Goal: Task Accomplishment & Management: Complete application form

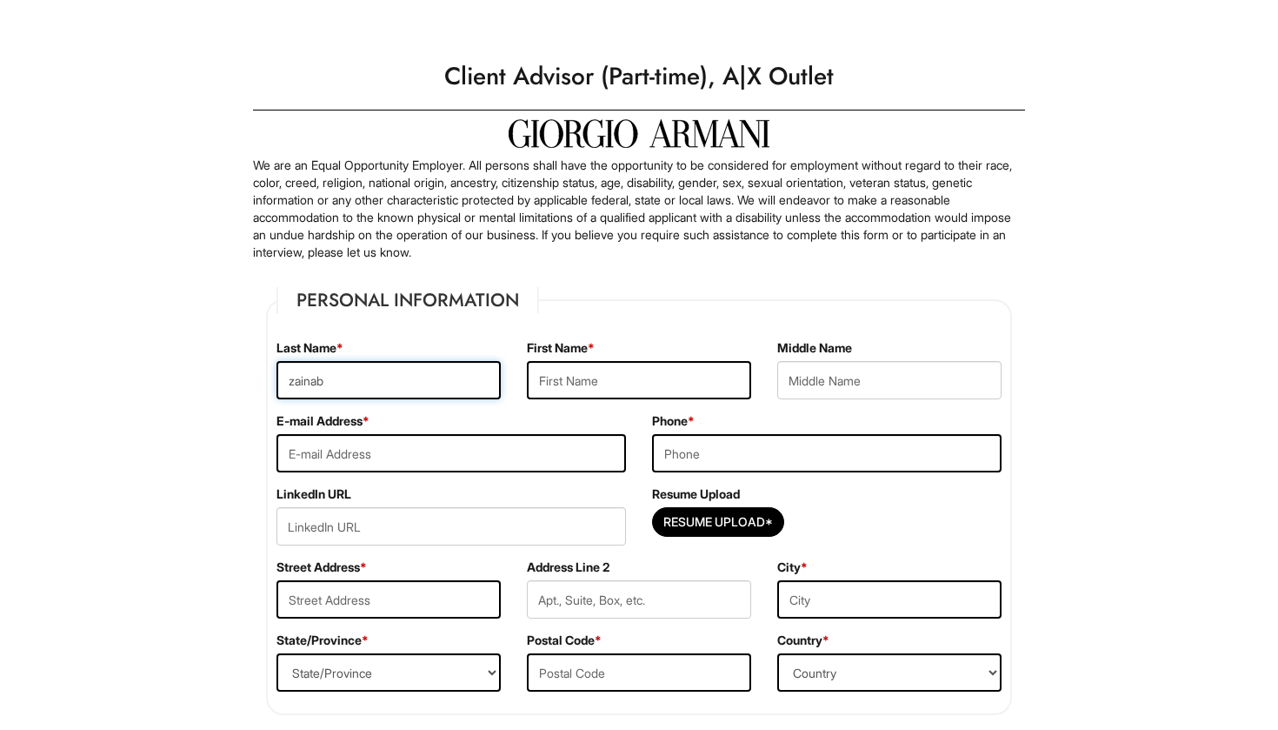
type input "zainab"
type input "[PERSON_NAME]"
click at [297, 386] on input "zainab" at bounding box center [389, 380] width 224 height 38
type input "Zainab"
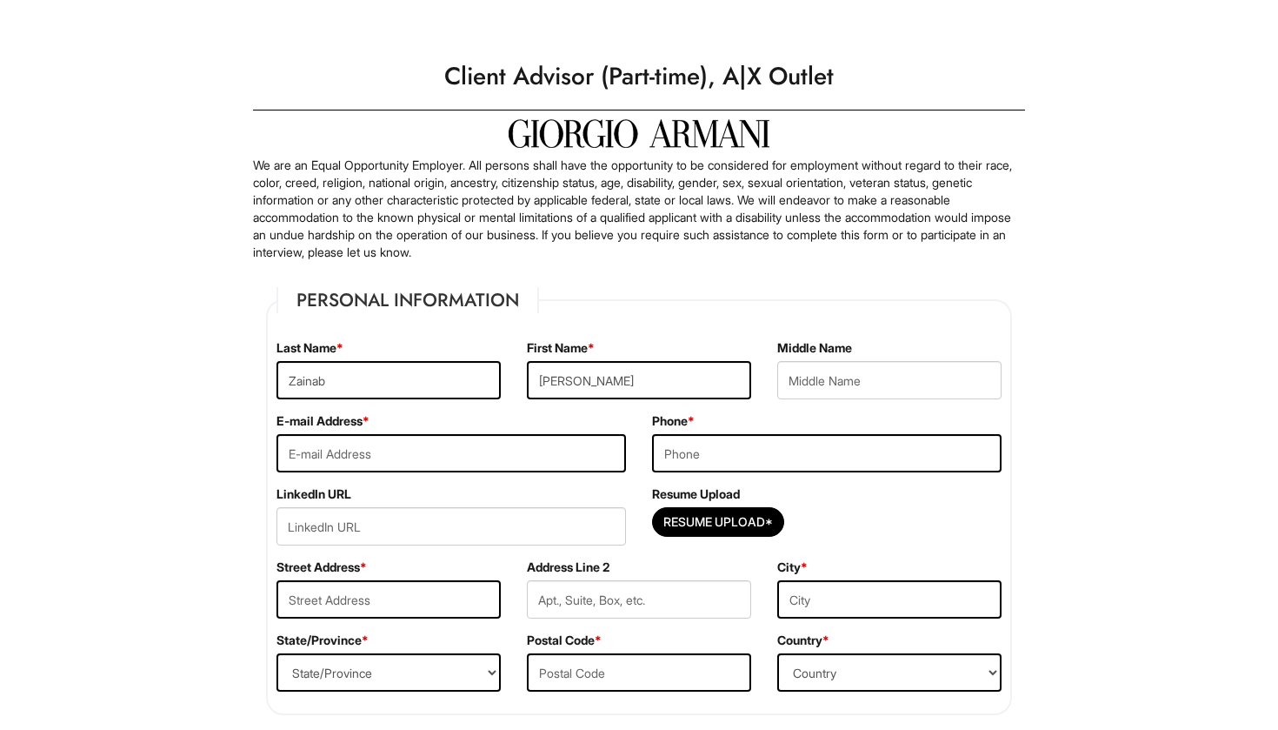
click at [453, 473] on div "E-mail Address *" at bounding box center [451, 448] width 376 height 73
type input "[EMAIL_ADDRESS][DOMAIN_NAME]"
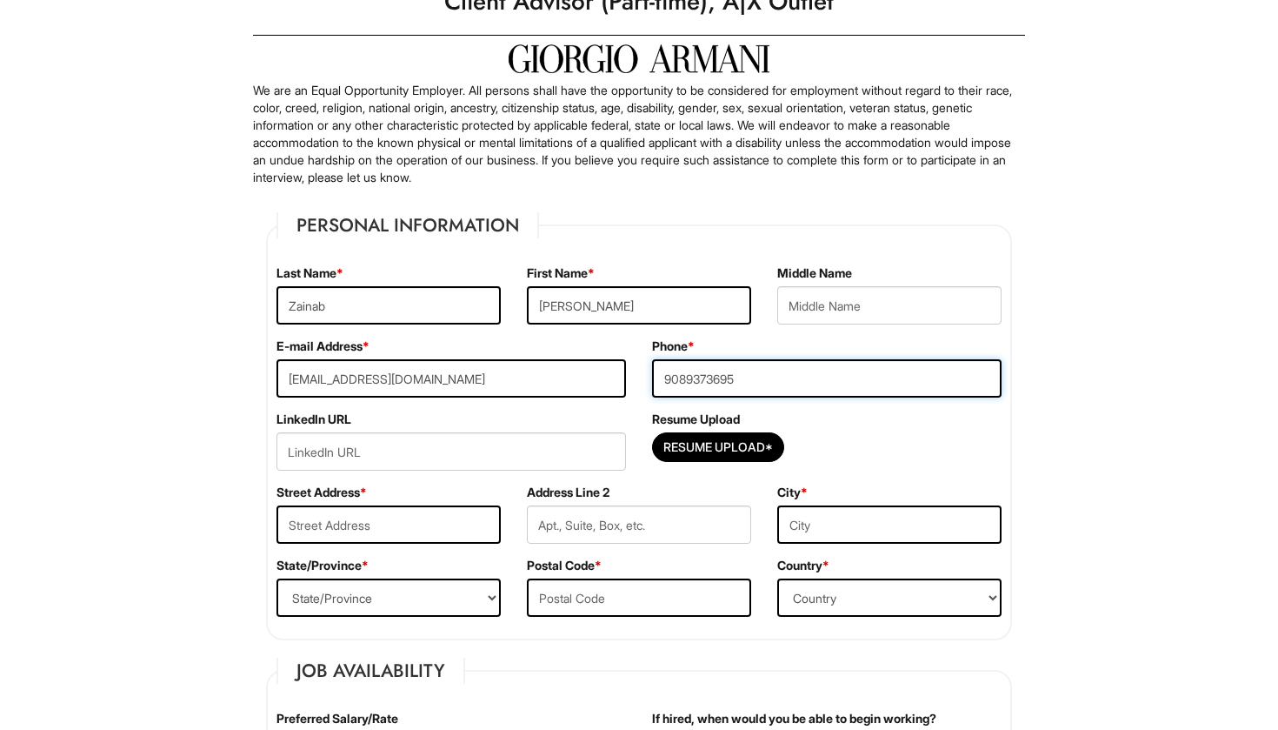
scroll to position [83, 0]
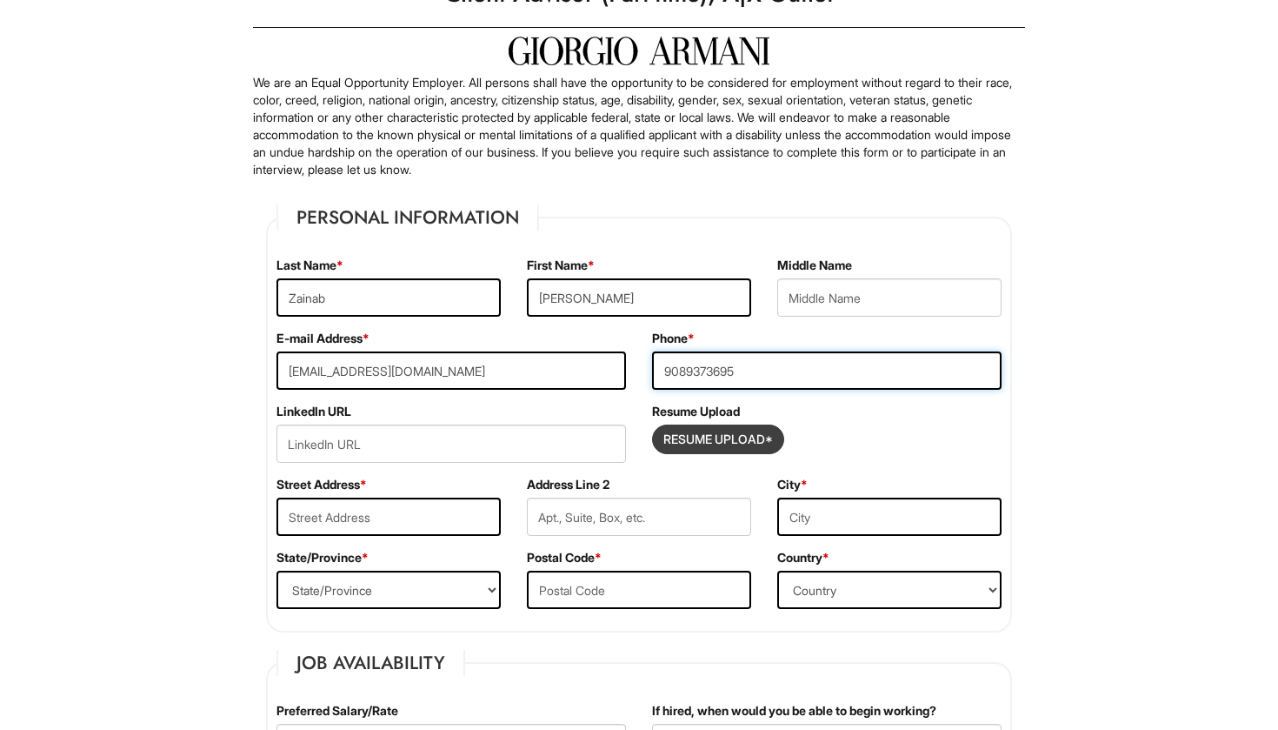
type input "9089373695"
click at [722, 436] on input "Resume Upload*" at bounding box center [718, 439] width 130 height 28
click at [693, 443] on input "Resume Upload*" at bounding box center [718, 439] width 130 height 28
type input "C:\fakepath\Zainab_Rahman_Resume.docx"
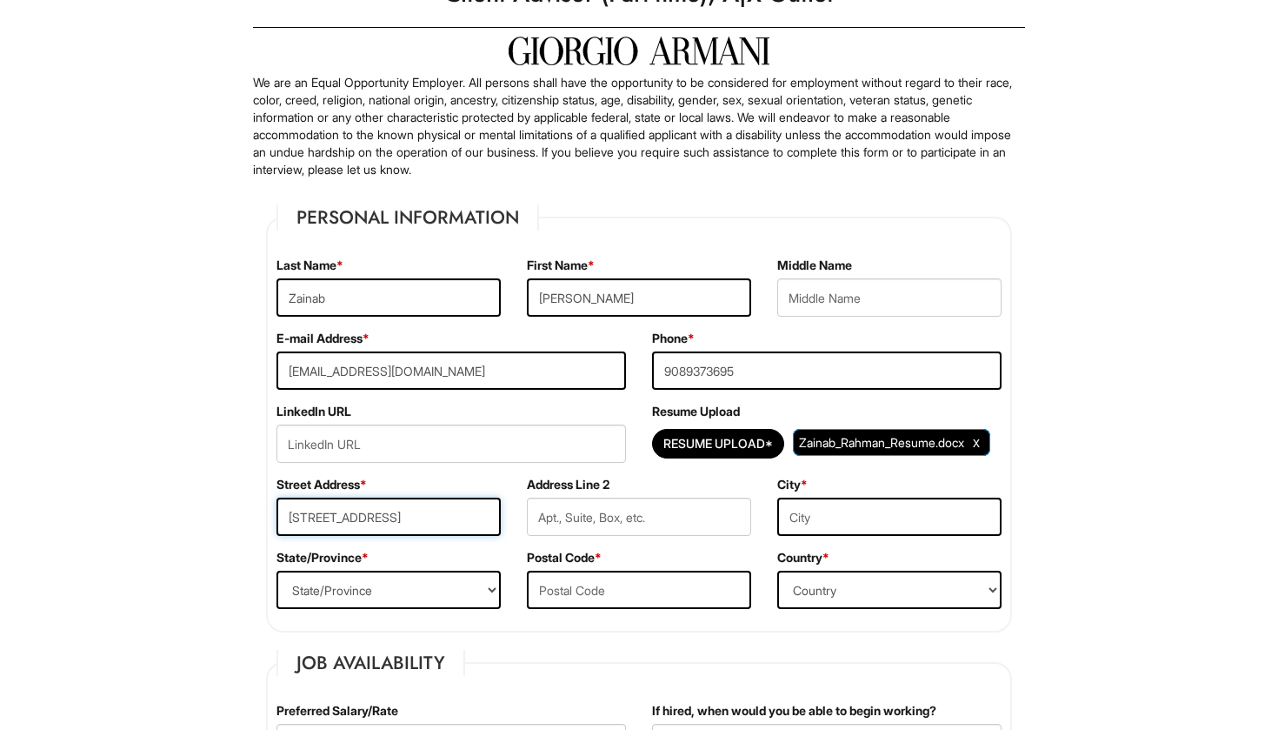
type input "[STREET_ADDRESS]"
type input "Apt C21 Building 4"
type input "[PERSON_NAME]"
select select "NJ"
type input "07208"
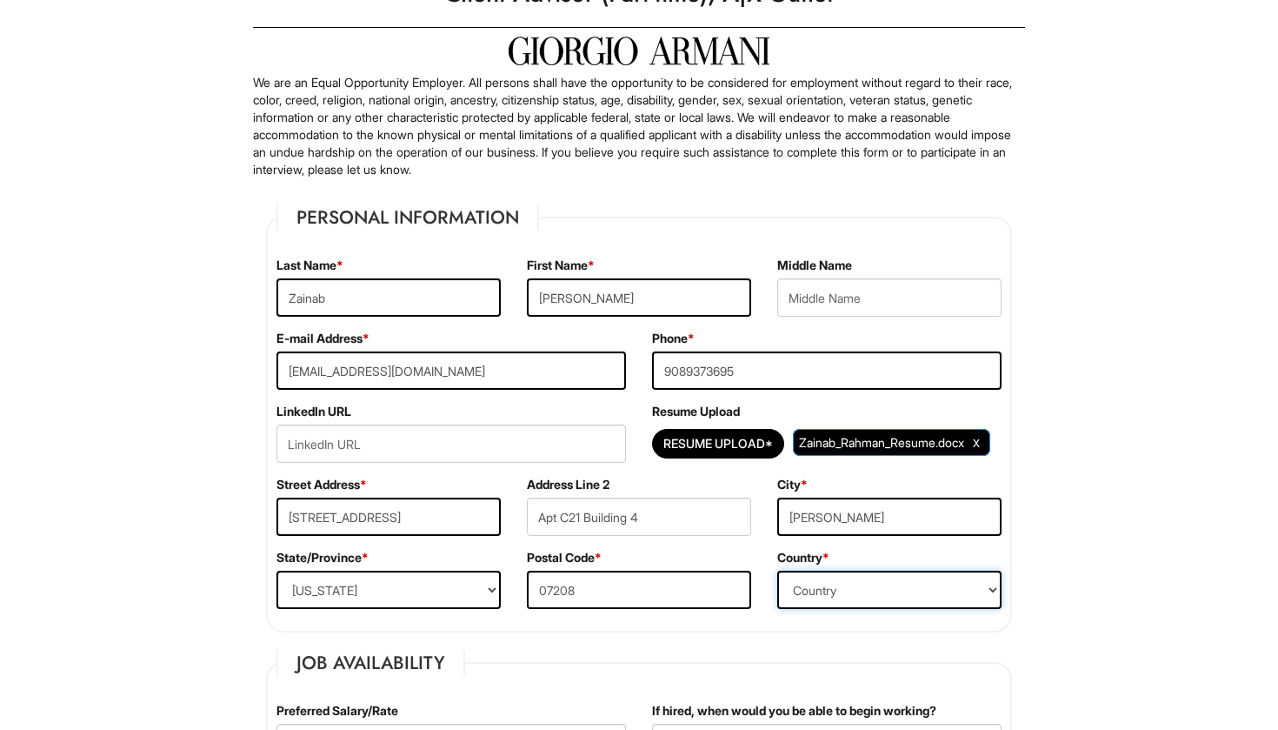
select select "[GEOGRAPHIC_DATA]"
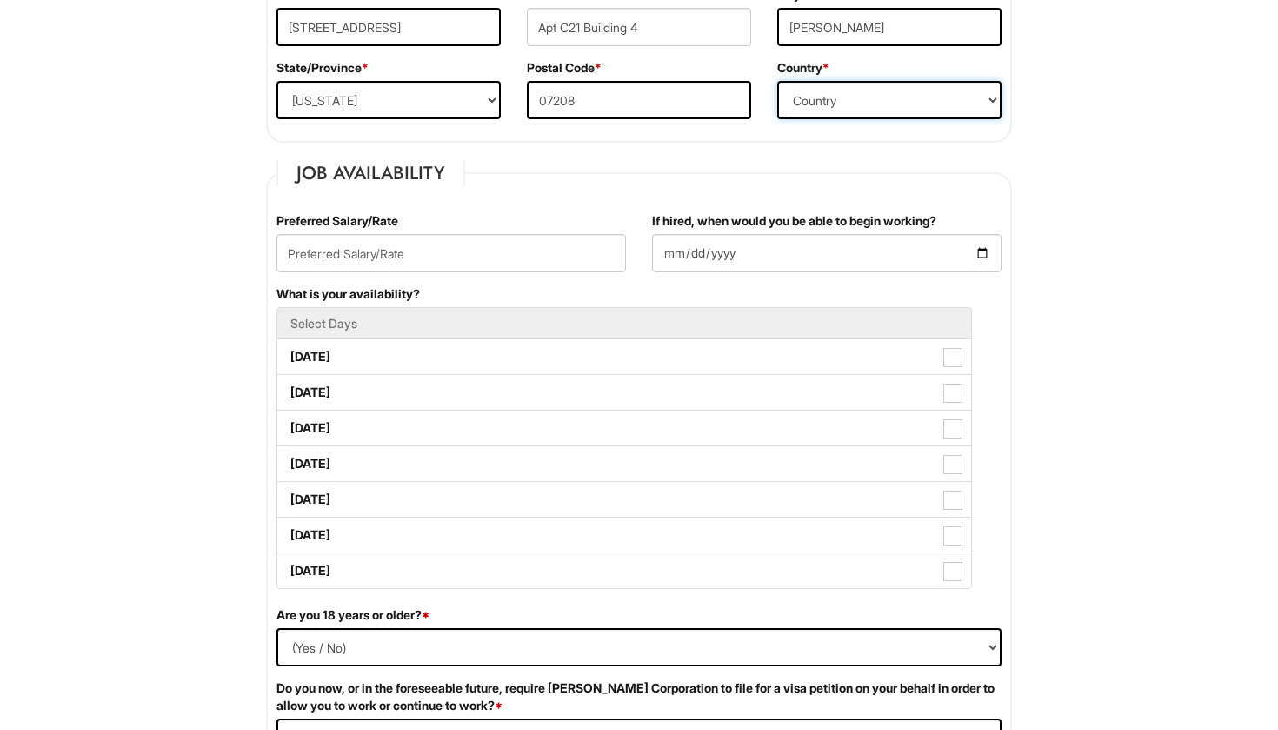
scroll to position [574, 0]
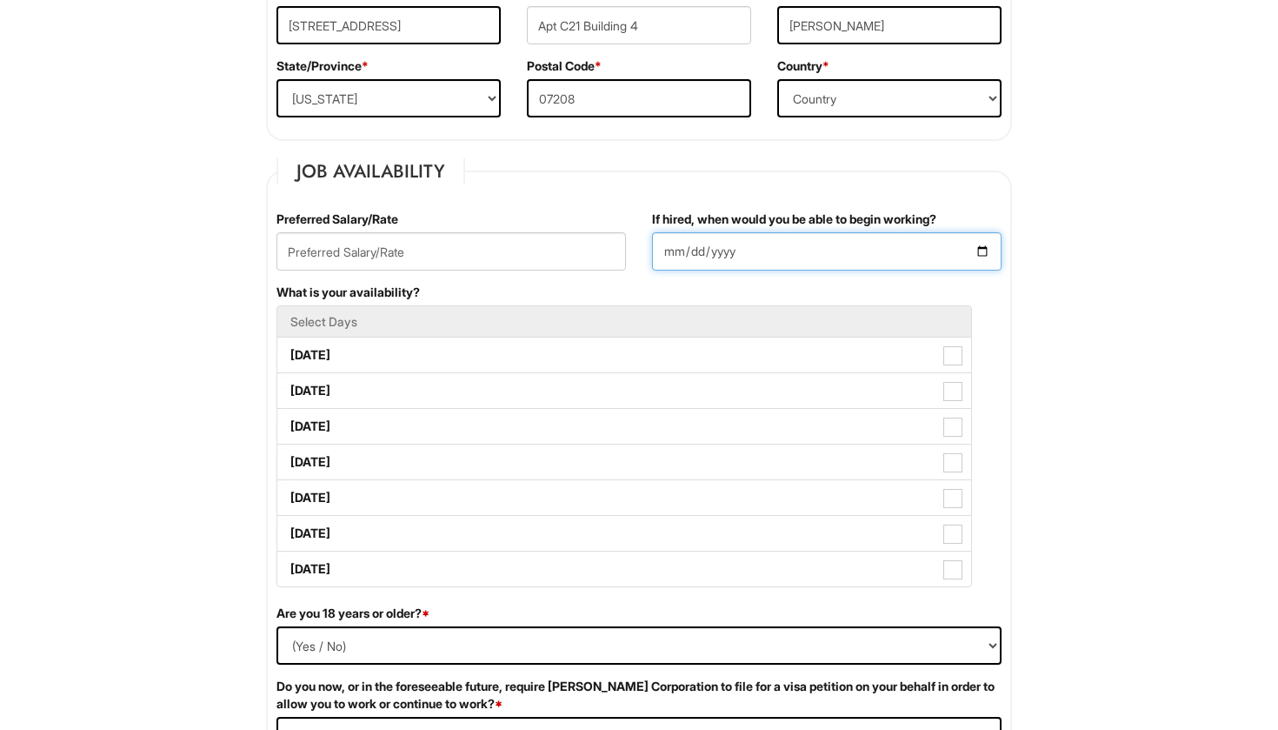
click at [677, 257] on input "If hired, when would you be able to begin working?" at bounding box center [827, 251] width 350 height 38
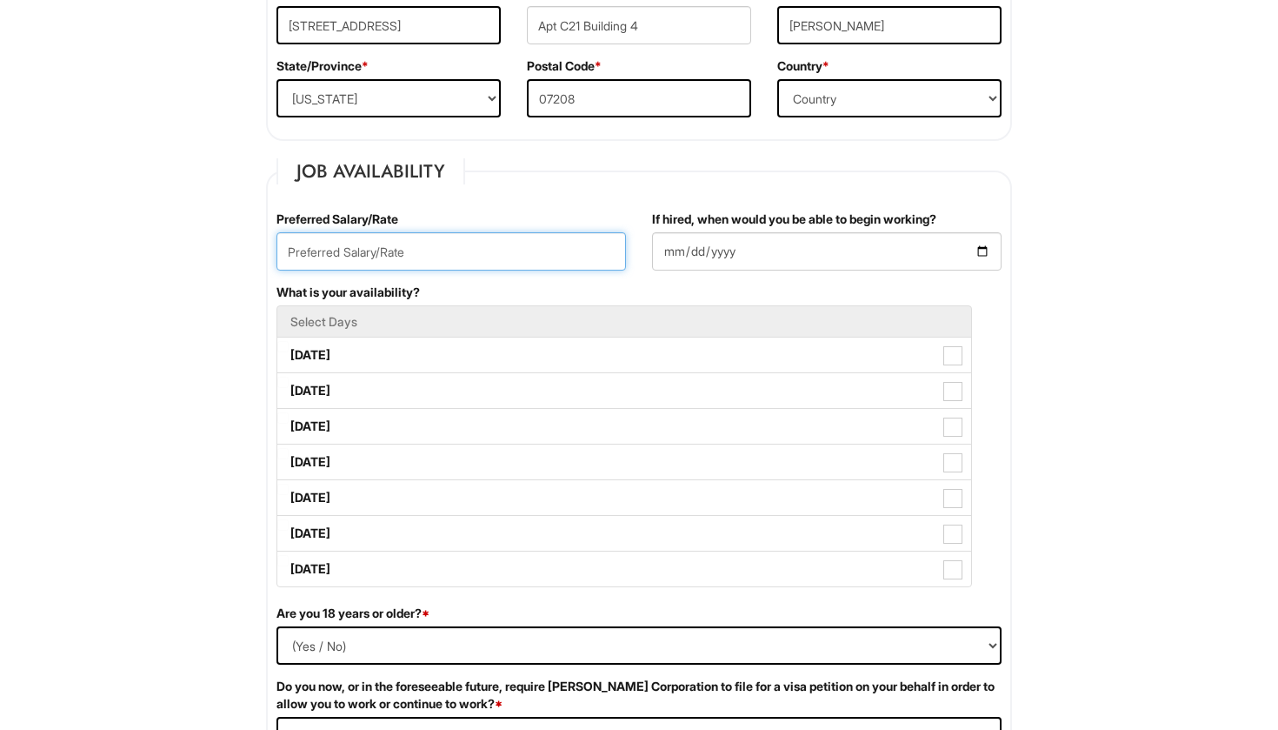
click at [511, 266] on input "text" at bounding box center [452, 251] width 350 height 38
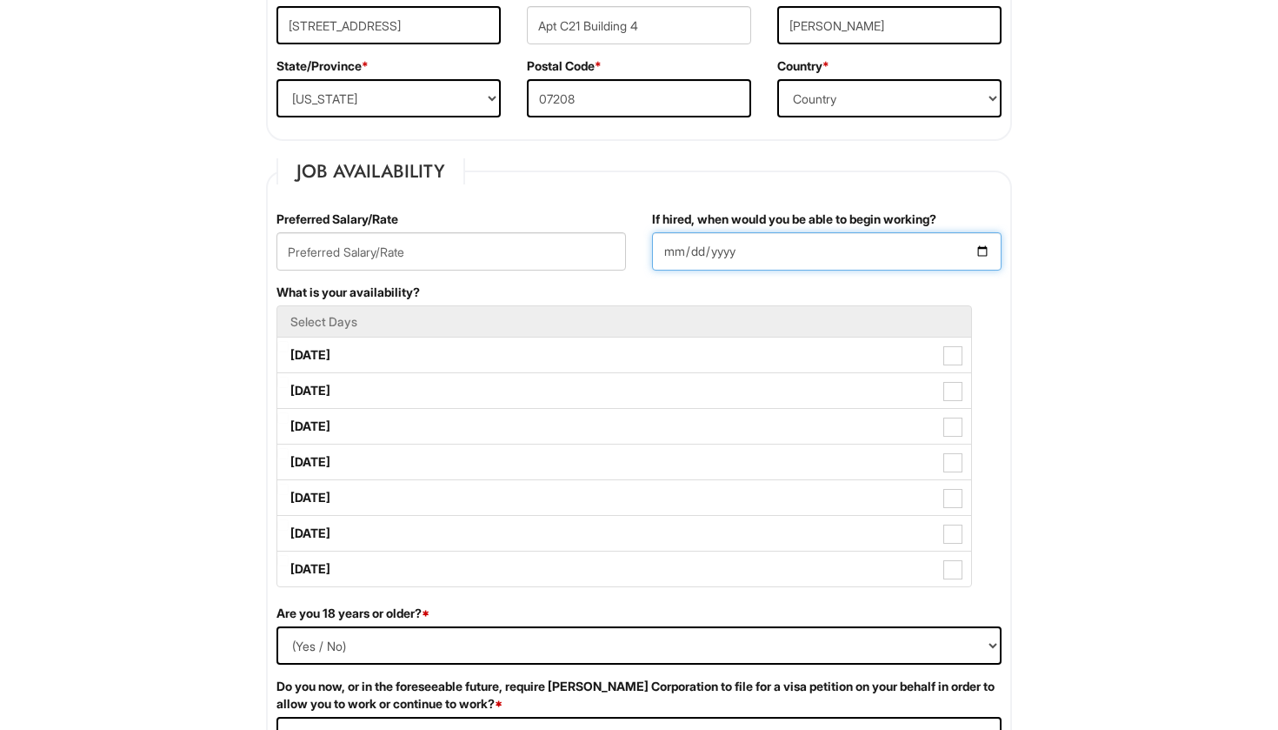
click at [670, 256] on input "If hired, when would you be able to begin working?" at bounding box center [827, 251] width 350 height 38
click at [680, 249] on input "If hired, when would you be able to begin working?" at bounding box center [827, 251] width 350 height 38
type input "[DATE]"
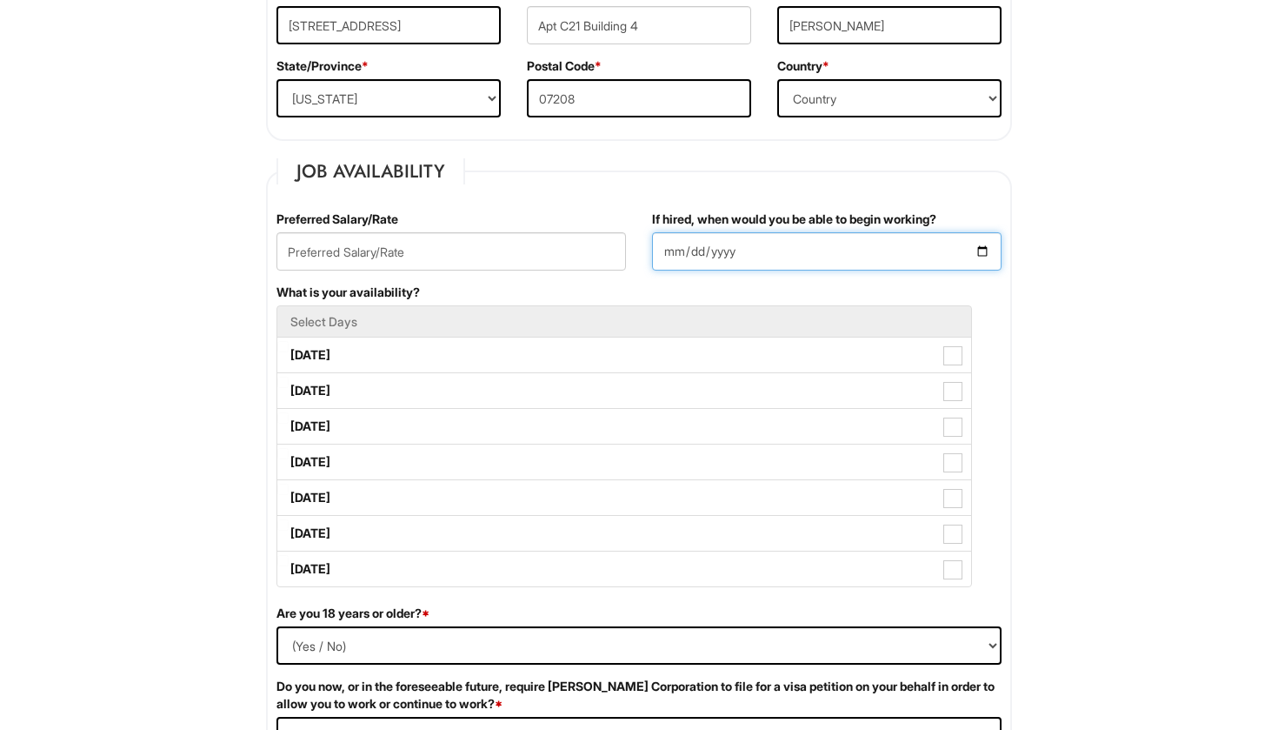
click at [772, 256] on input "[DATE]" at bounding box center [827, 251] width 350 height 38
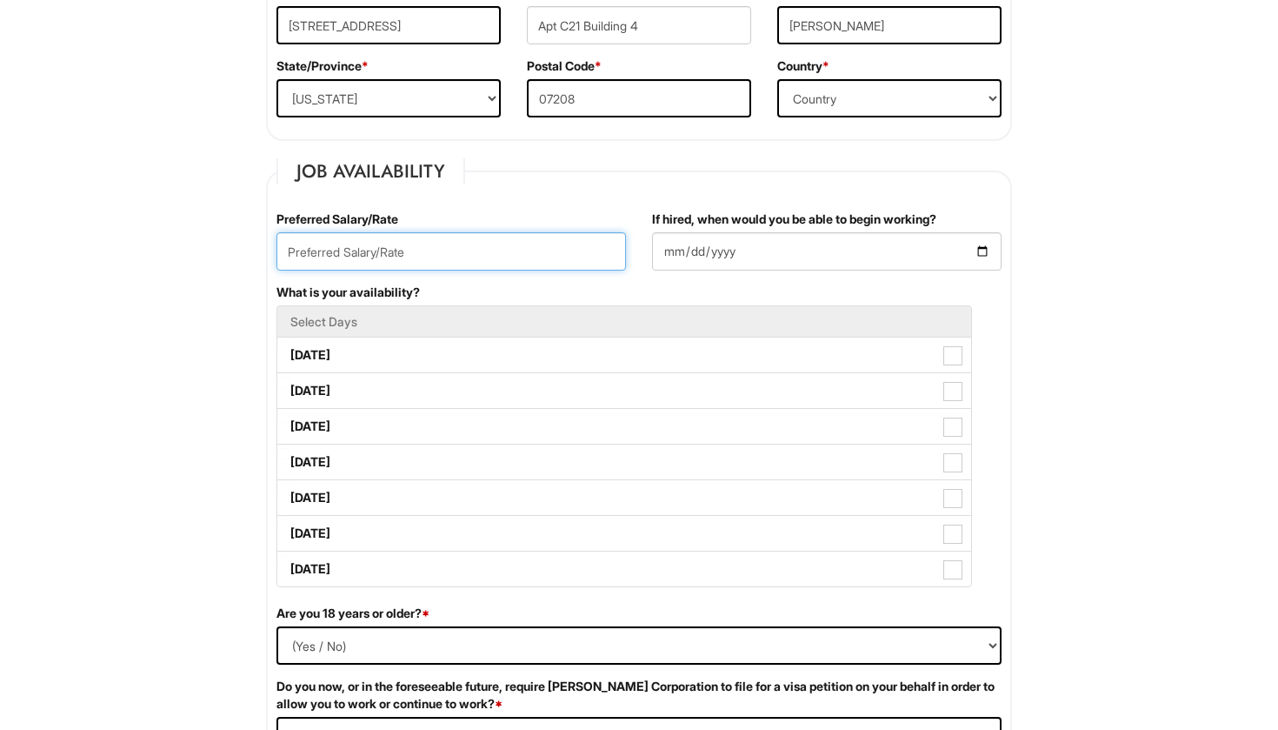
click at [454, 250] on input "text" at bounding box center [452, 251] width 350 height 38
type input "1"
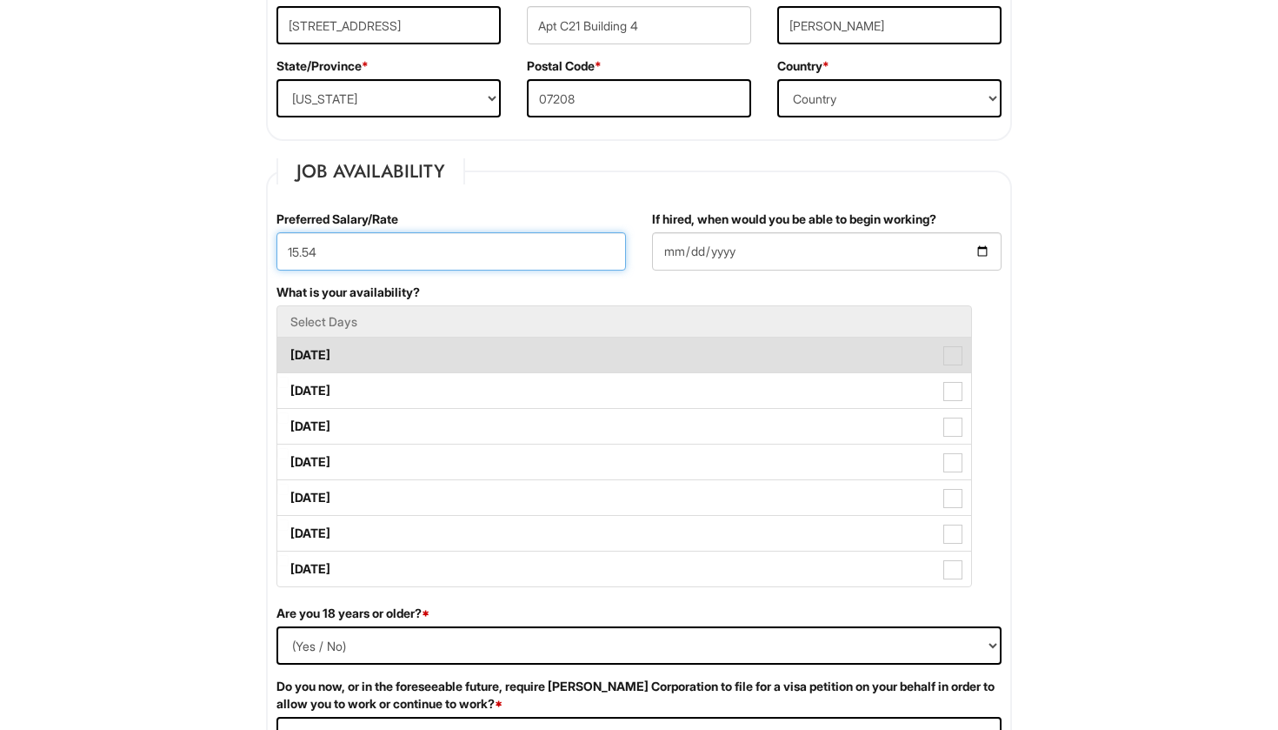
type input "15.54"
click at [443, 360] on label "[DATE]" at bounding box center [624, 354] width 694 height 35
click at [289, 352] on Available_Monday "[DATE]" at bounding box center [282, 346] width 11 height 11
checkbox Available_Monday "true"
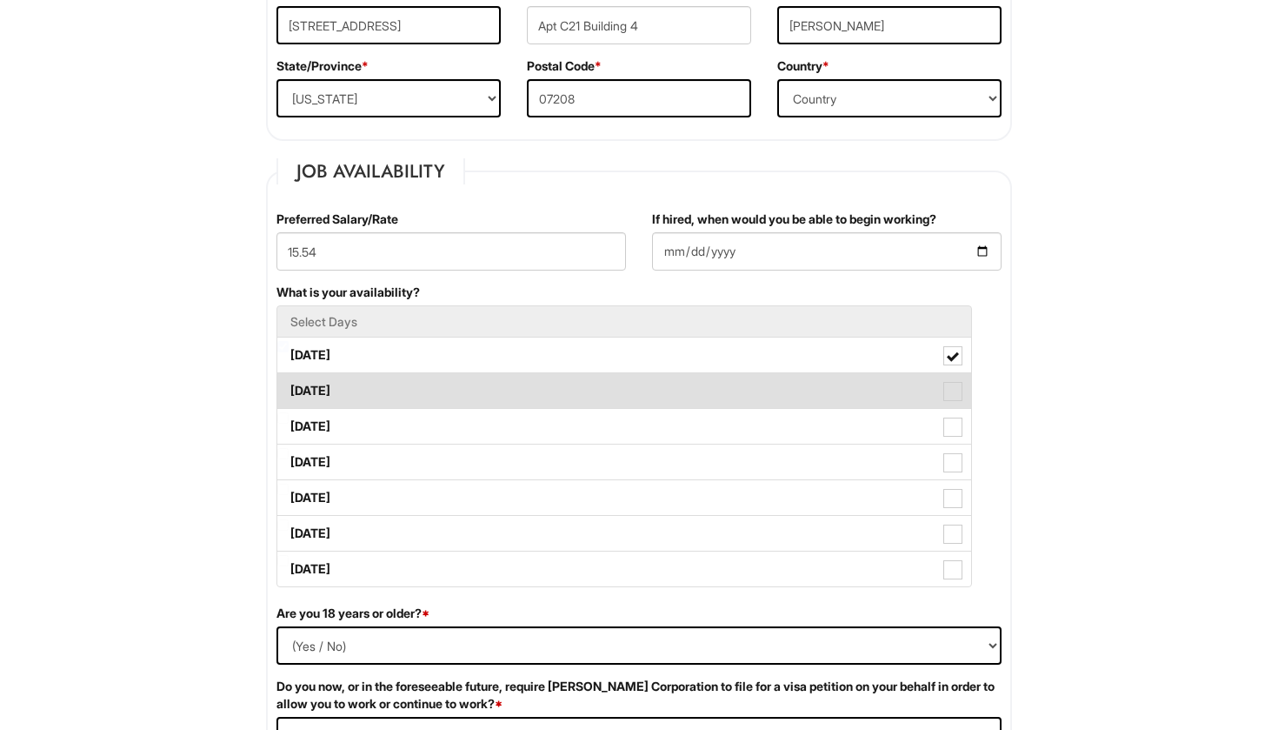
click at [410, 393] on label "[DATE]" at bounding box center [624, 390] width 694 height 35
click at [289, 388] on Available_Tuesday "[DATE]" at bounding box center [282, 382] width 11 height 11
checkbox Available_Tuesday "true"
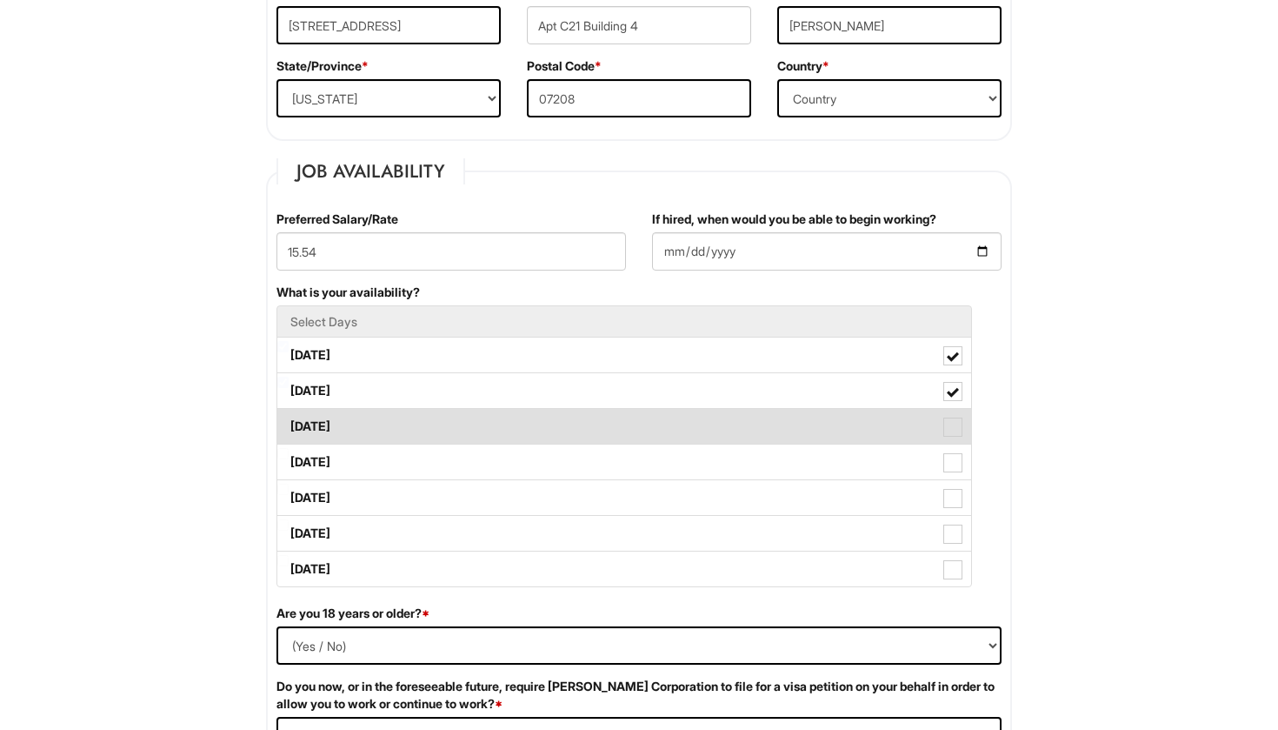
click at [417, 430] on label "[DATE]" at bounding box center [624, 426] width 694 height 35
click at [289, 423] on Available_Wednesday "[DATE]" at bounding box center [282, 417] width 11 height 11
checkbox Available_Wednesday "true"
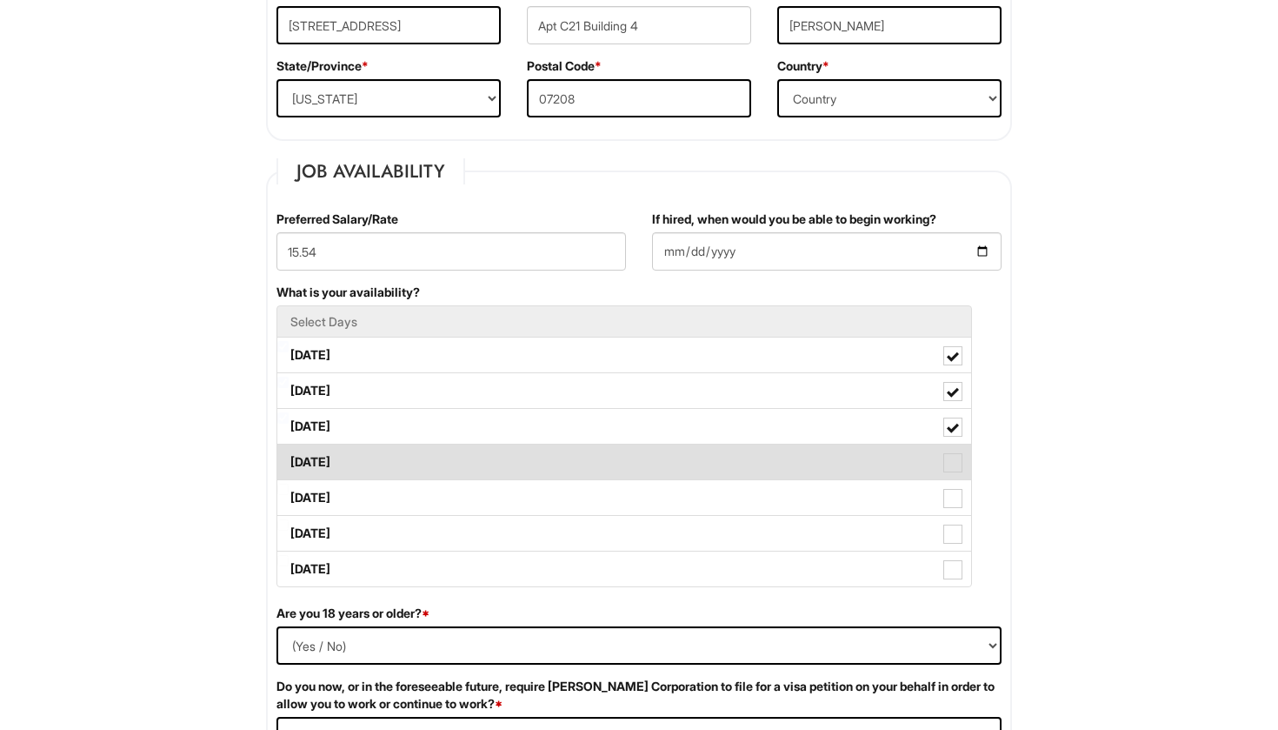
click at [410, 464] on label "[DATE]" at bounding box center [624, 461] width 694 height 35
click at [289, 459] on Available_Thursday "[DATE]" at bounding box center [282, 453] width 11 height 11
checkbox Available_Thursday "true"
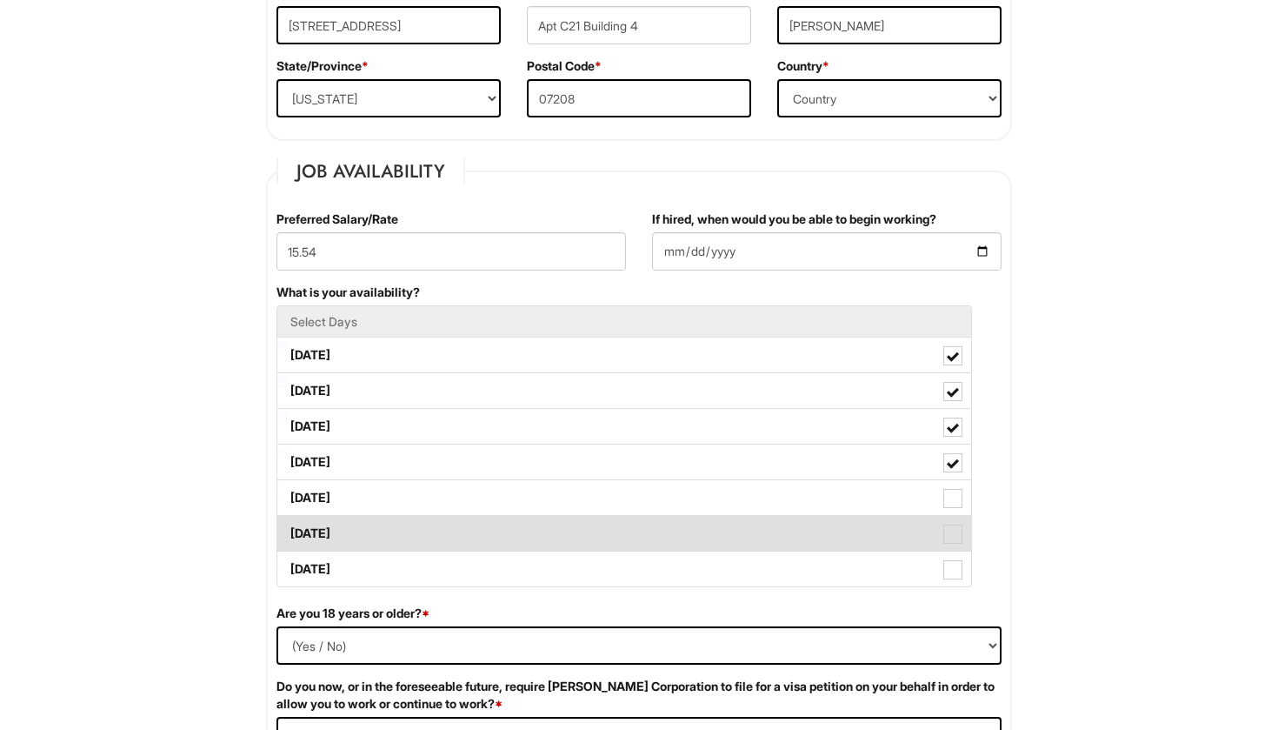
click at [410, 517] on label "[DATE]" at bounding box center [624, 533] width 694 height 35
click at [289, 519] on Available_Saturday "[DATE]" at bounding box center [282, 524] width 11 height 11
checkbox Available_Saturday "true"
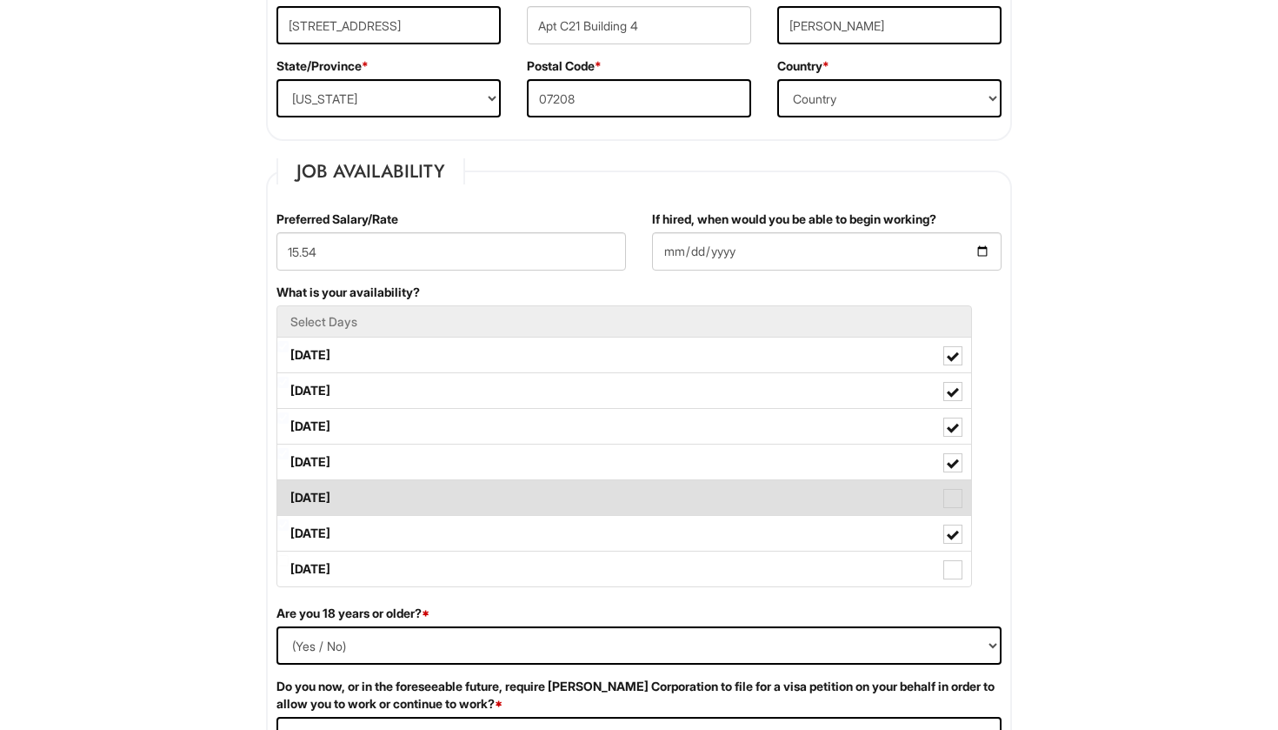
click at [404, 500] on label "[DATE]" at bounding box center [624, 497] width 694 height 35
click at [289, 495] on Available_Friday "[DATE]" at bounding box center [282, 488] width 11 height 11
checkbox Available_Friday "true"
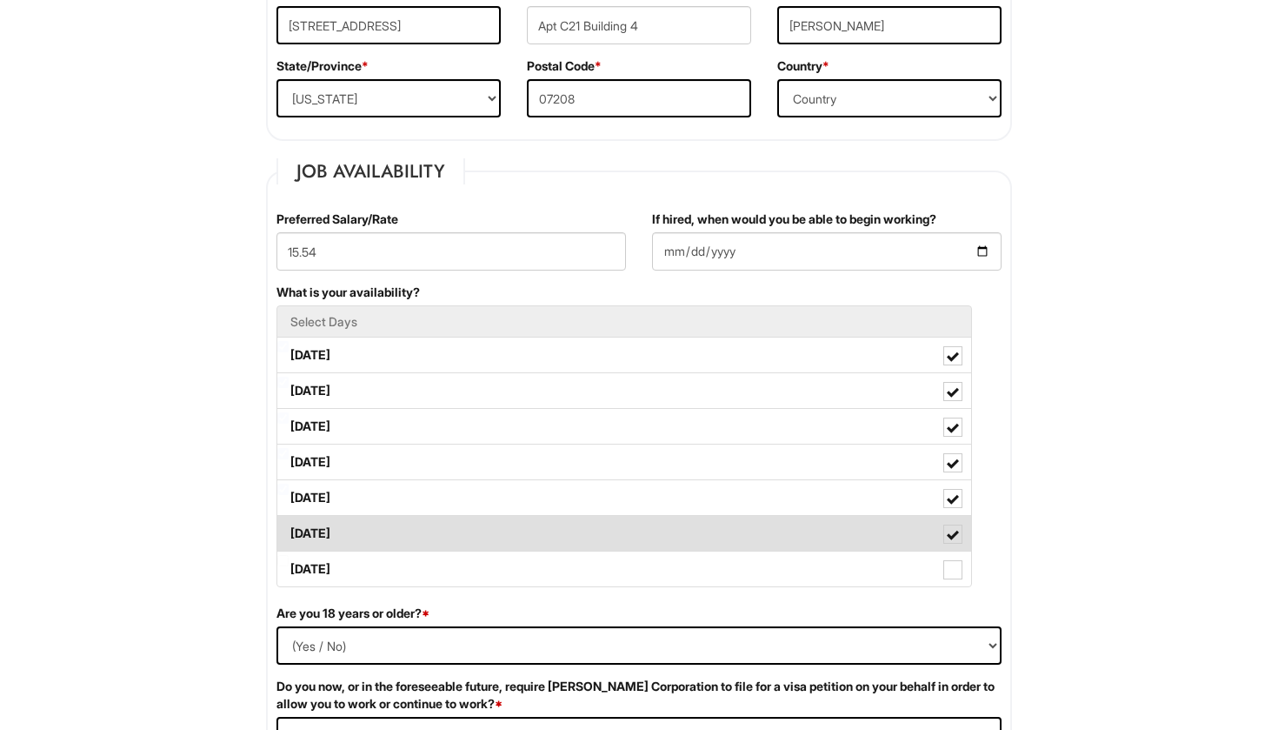
click at [415, 530] on label "[DATE]" at bounding box center [624, 533] width 694 height 35
click at [289, 530] on Available_Saturday "[DATE]" at bounding box center [282, 524] width 11 height 11
checkbox Available_Saturday "false"
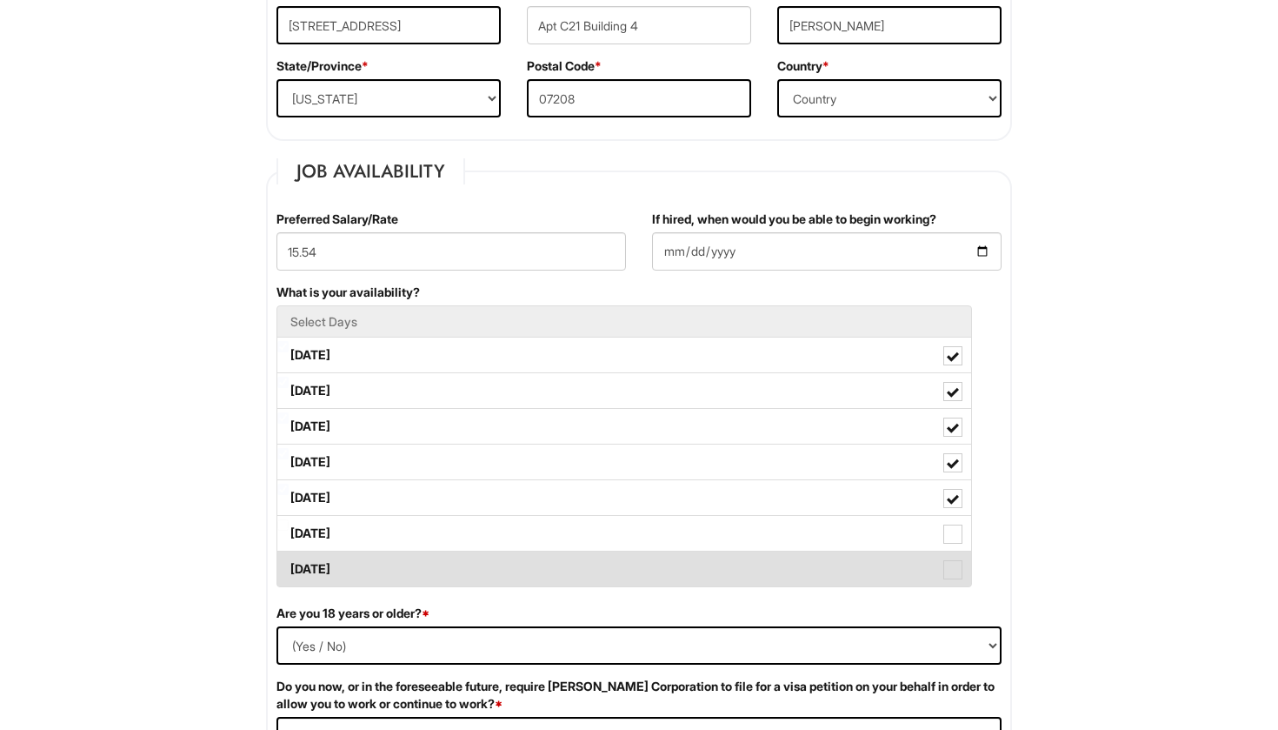
click at [429, 567] on label "[DATE]" at bounding box center [624, 568] width 694 height 35
click at [289, 566] on Available_Sunday "[DATE]" at bounding box center [282, 560] width 11 height 11
checkbox Available_Sunday "true"
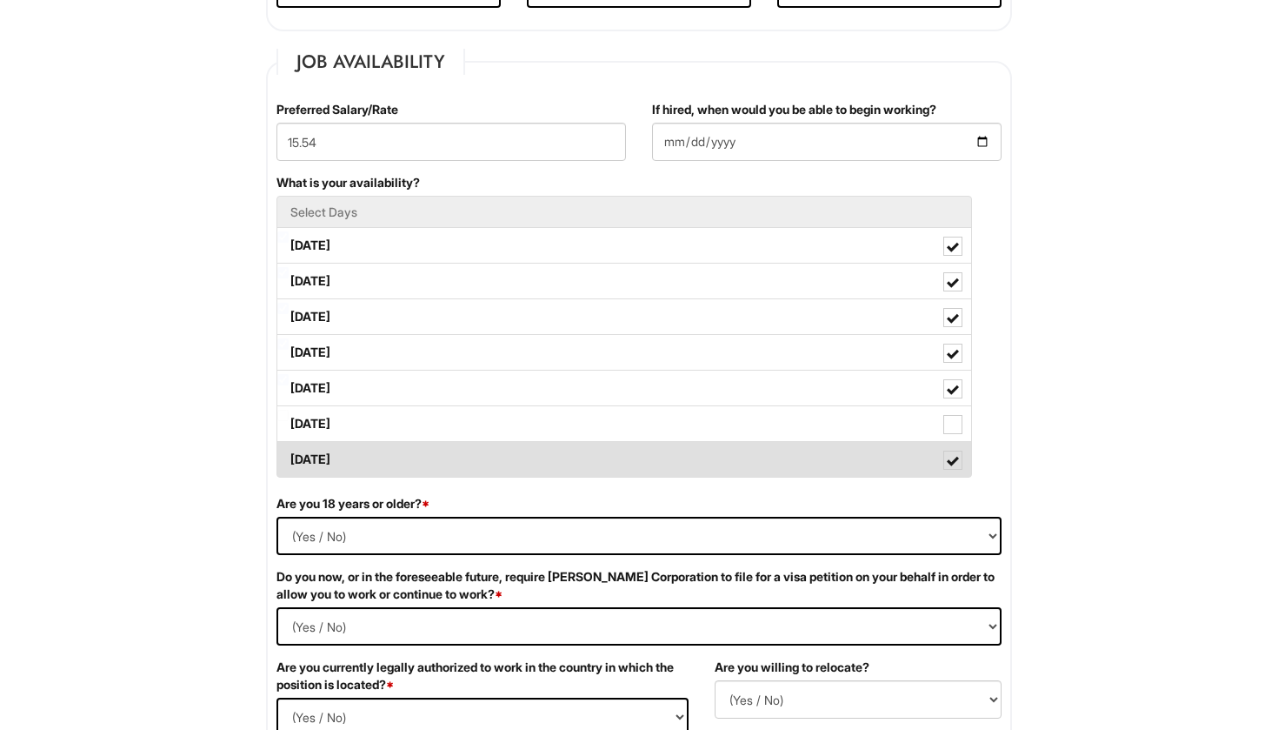
scroll to position [716, 0]
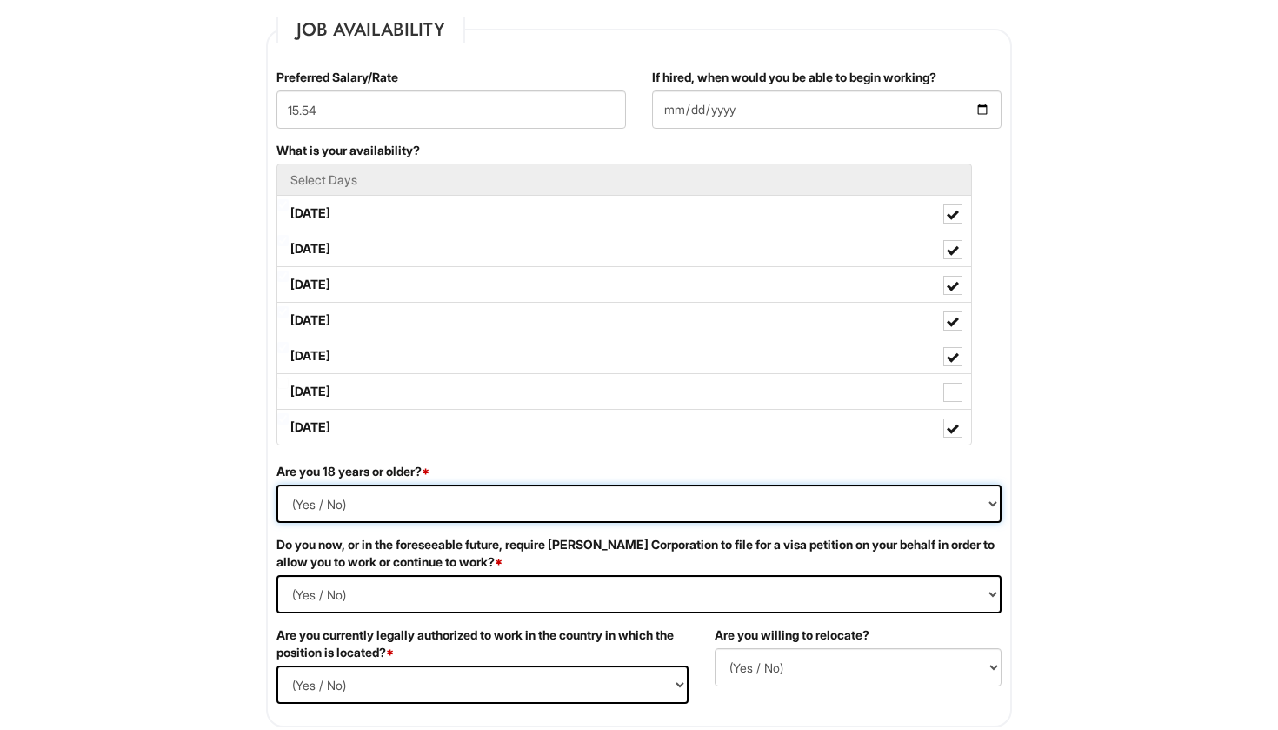
select select "Yes"
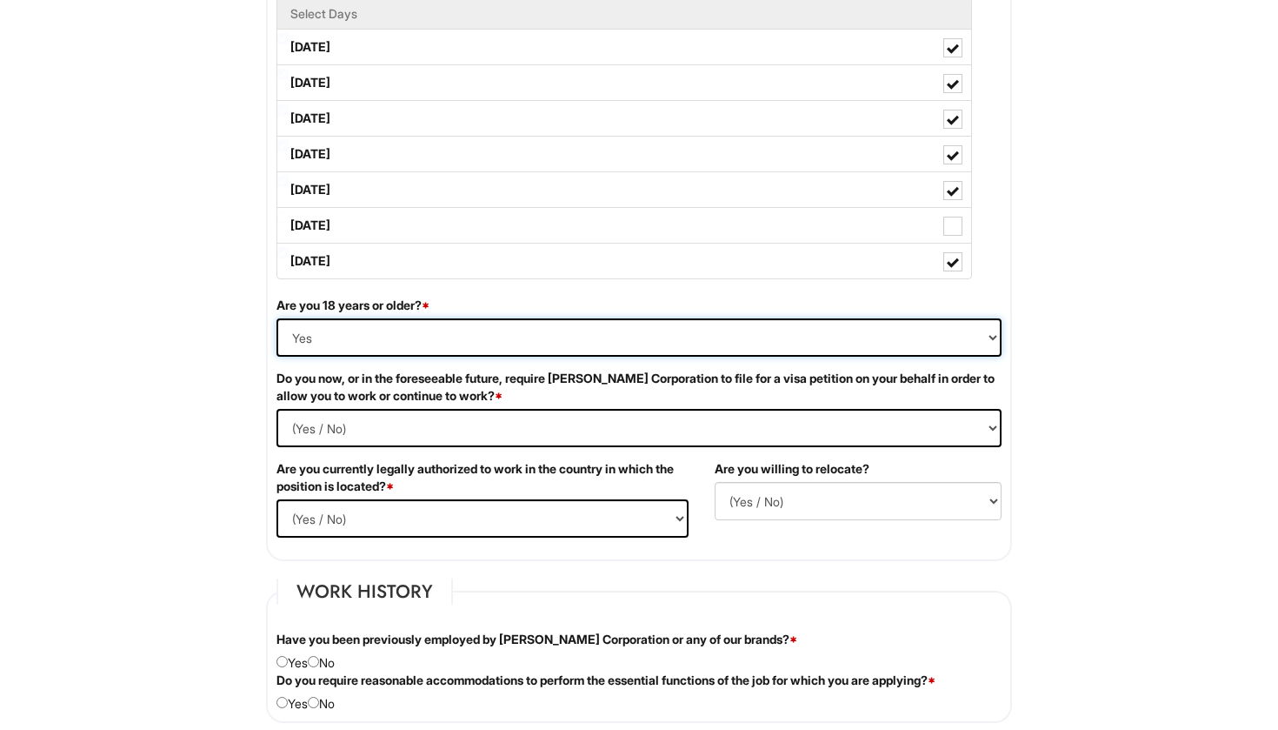
scroll to position [901, 0]
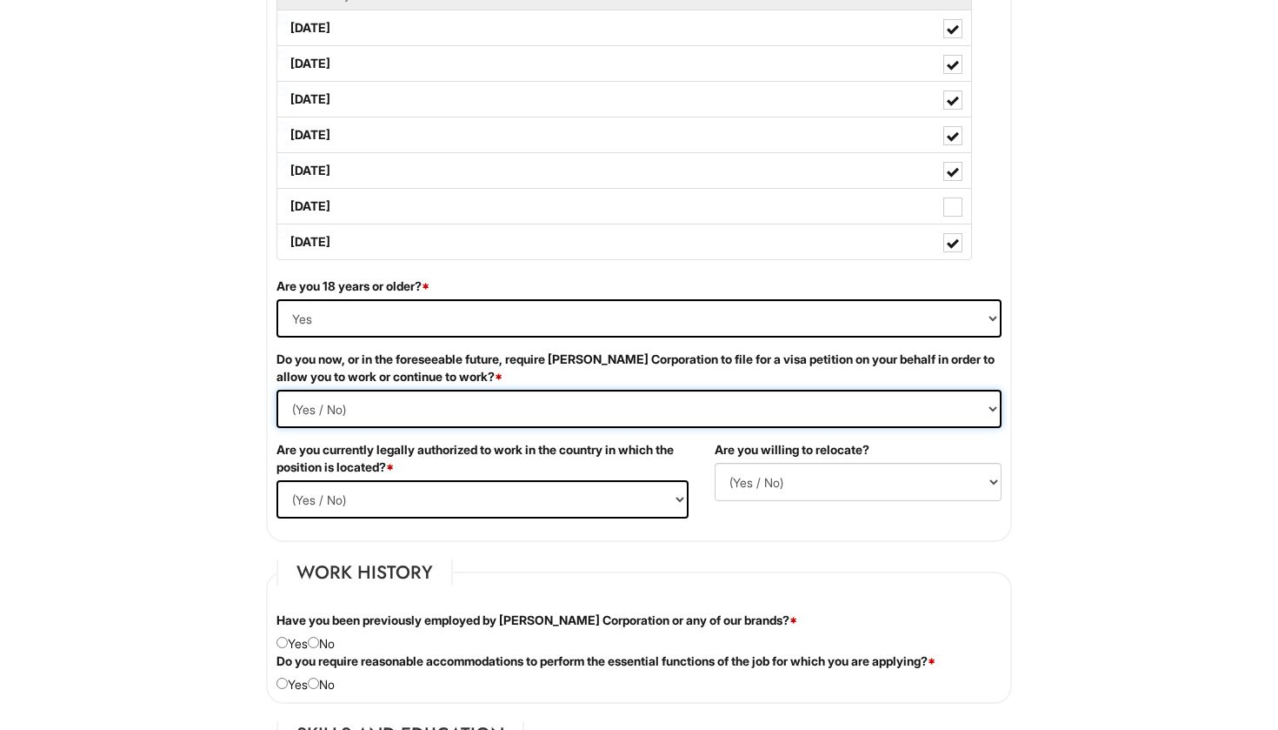
select Required "No"
select select "Yes"
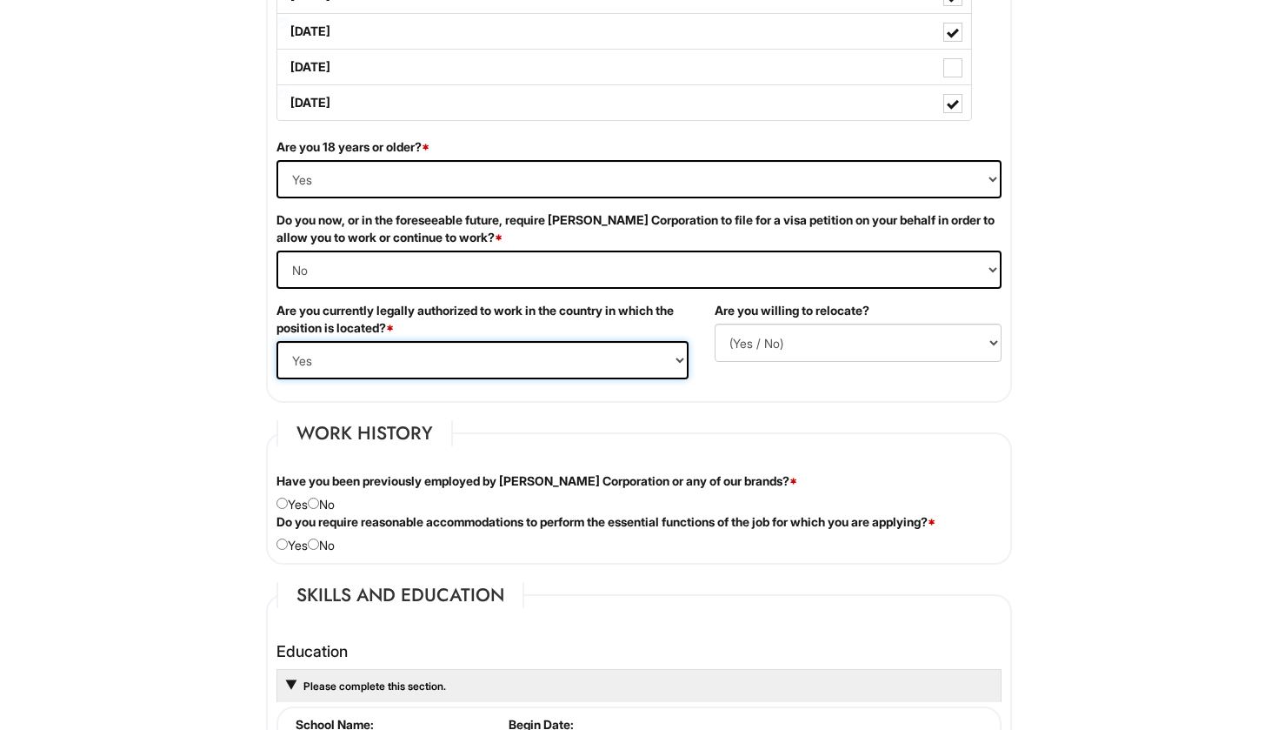
scroll to position [1044, 0]
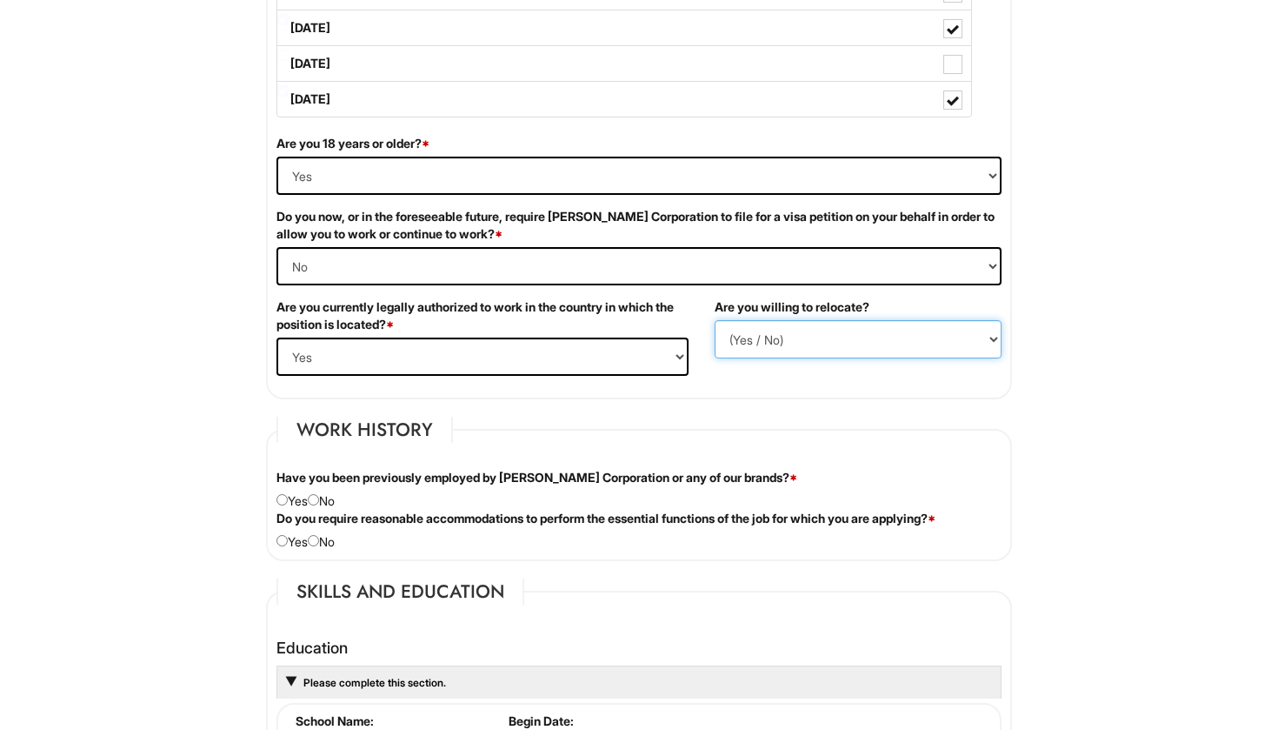
select select "N"
click at [324, 499] on div "Have you been previously employed by [PERSON_NAME] Corporation or any of our br…" at bounding box center [638, 489] width 751 height 41
click at [319, 503] on input "radio" at bounding box center [313, 499] width 11 height 11
radio input "true"
click at [319, 537] on input "radio" at bounding box center [313, 540] width 11 height 11
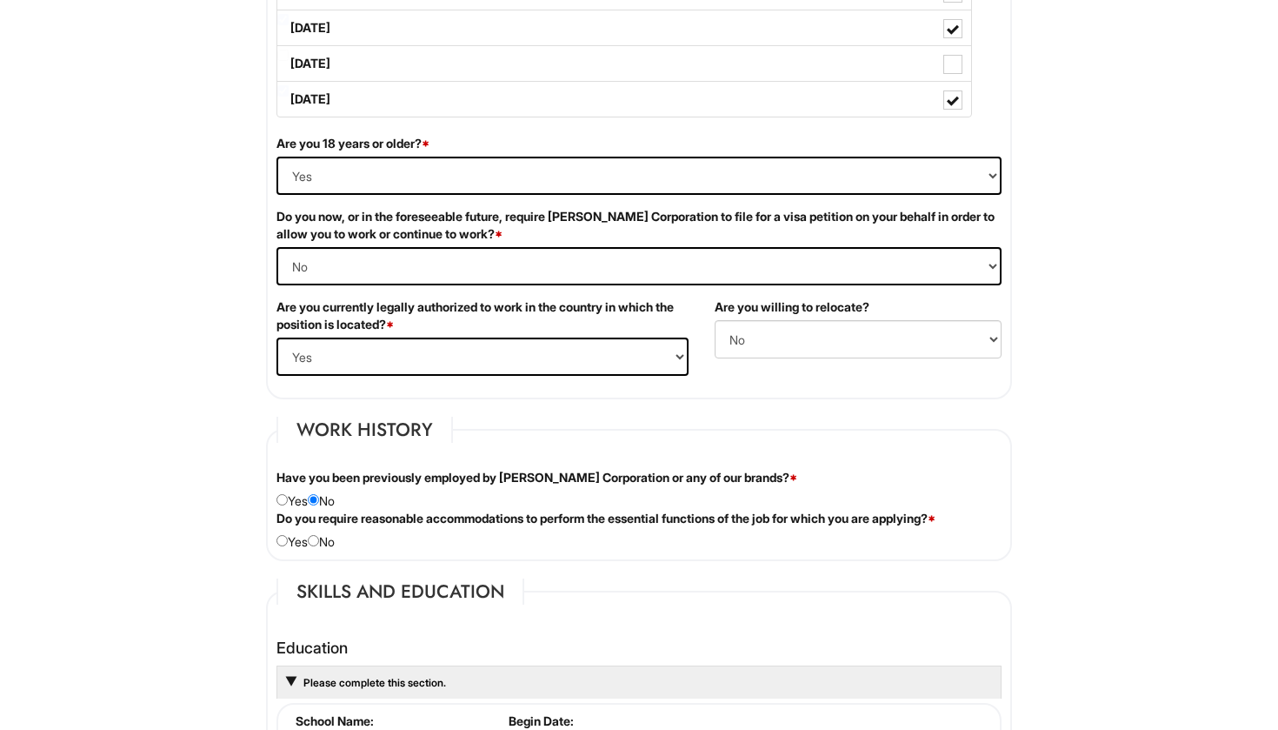
radio input "true"
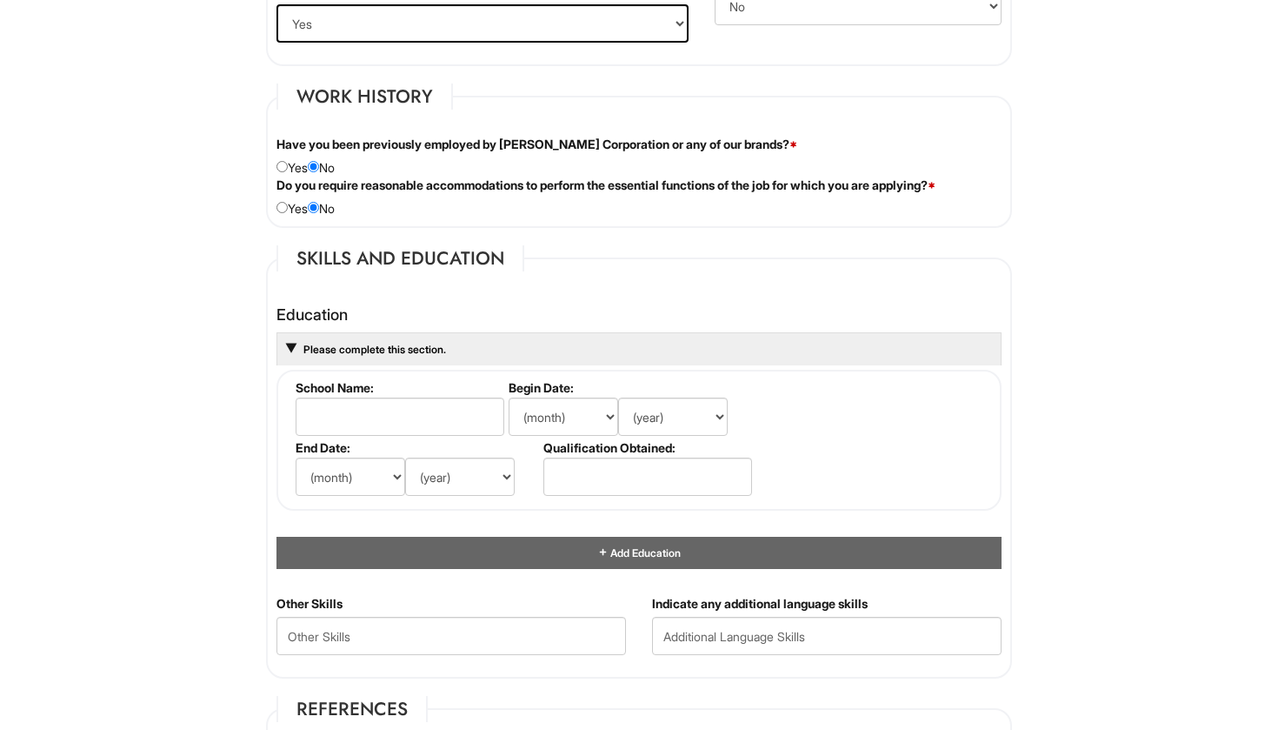
scroll to position [1380, 0]
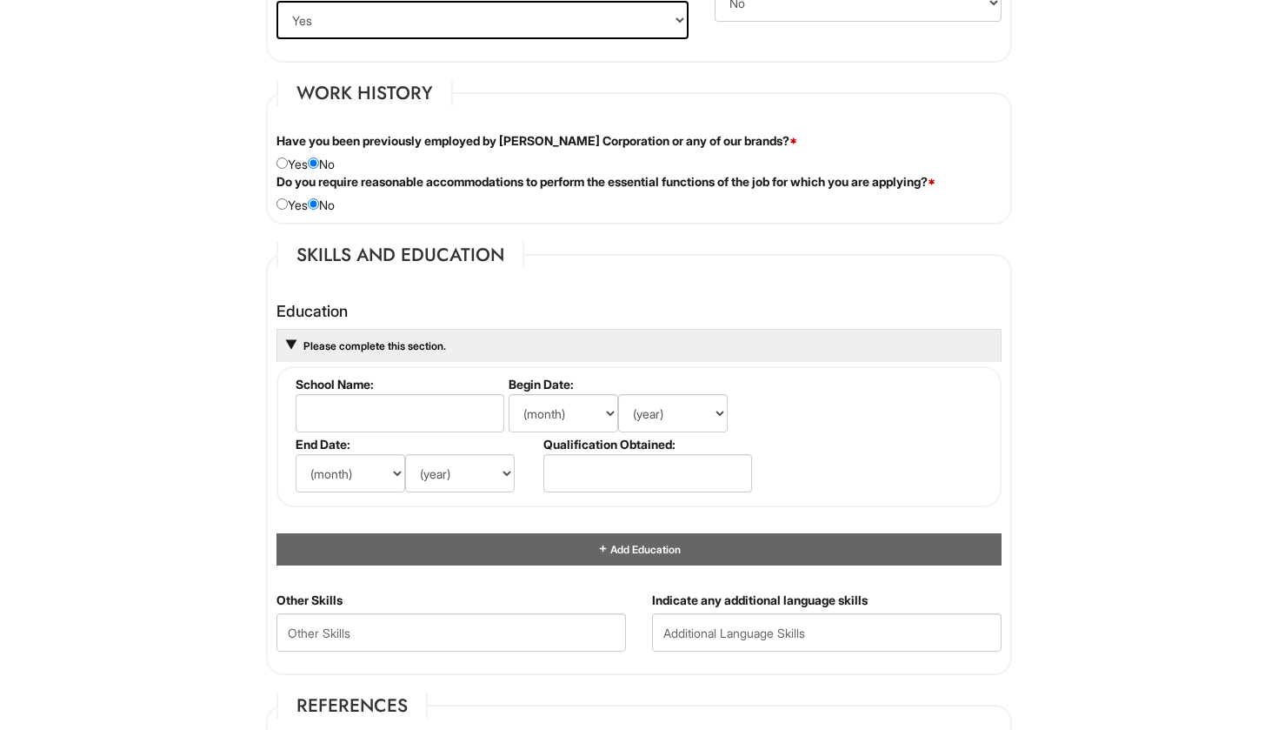
click at [392, 377] on label "School Name:" at bounding box center [399, 384] width 206 height 15
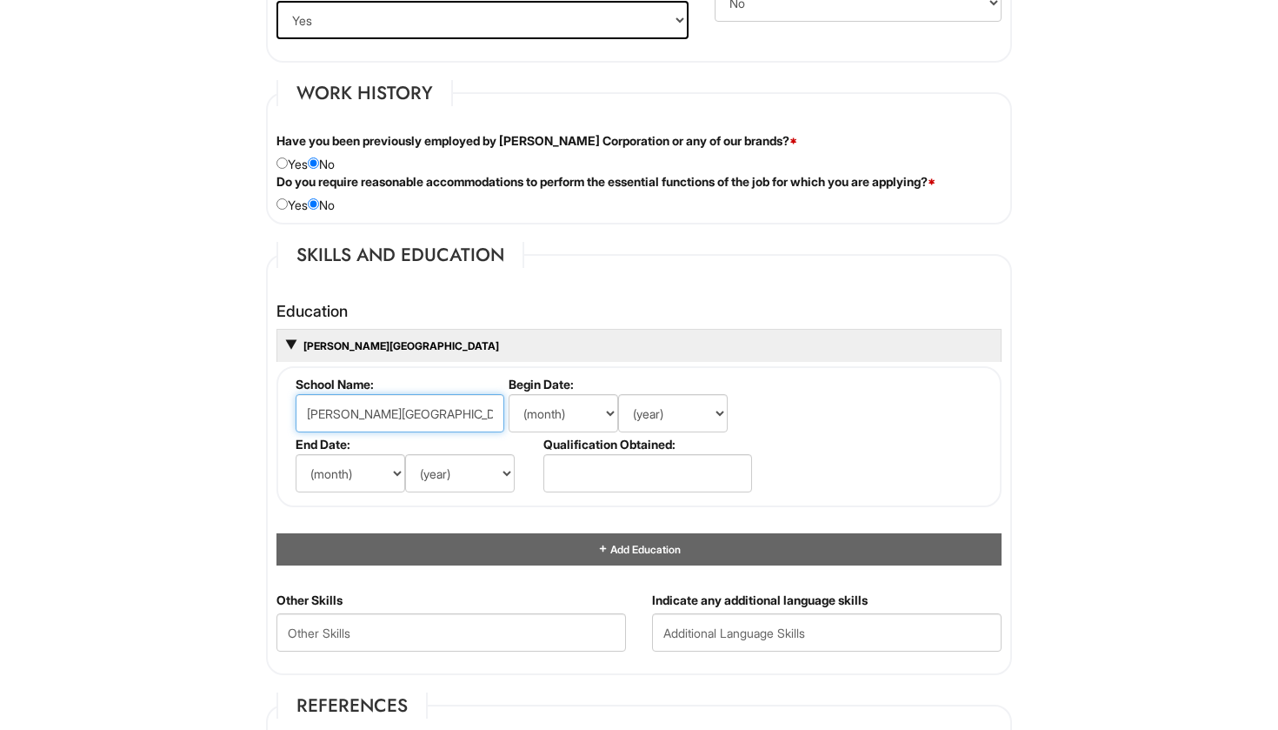
type input "[PERSON_NAME][GEOGRAPHIC_DATA]"
select select "9"
select select "2017"
select select "6"
select select "2021"
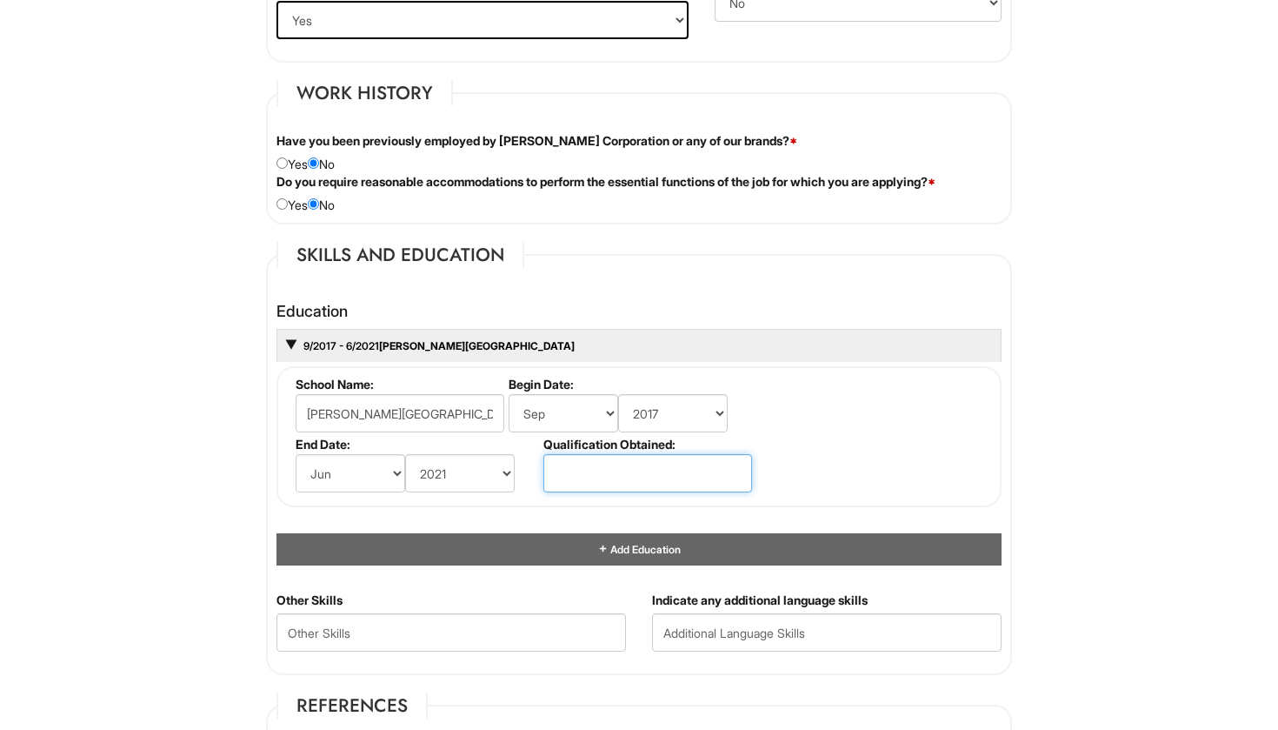
click at [590, 471] on input "text" at bounding box center [647, 473] width 209 height 38
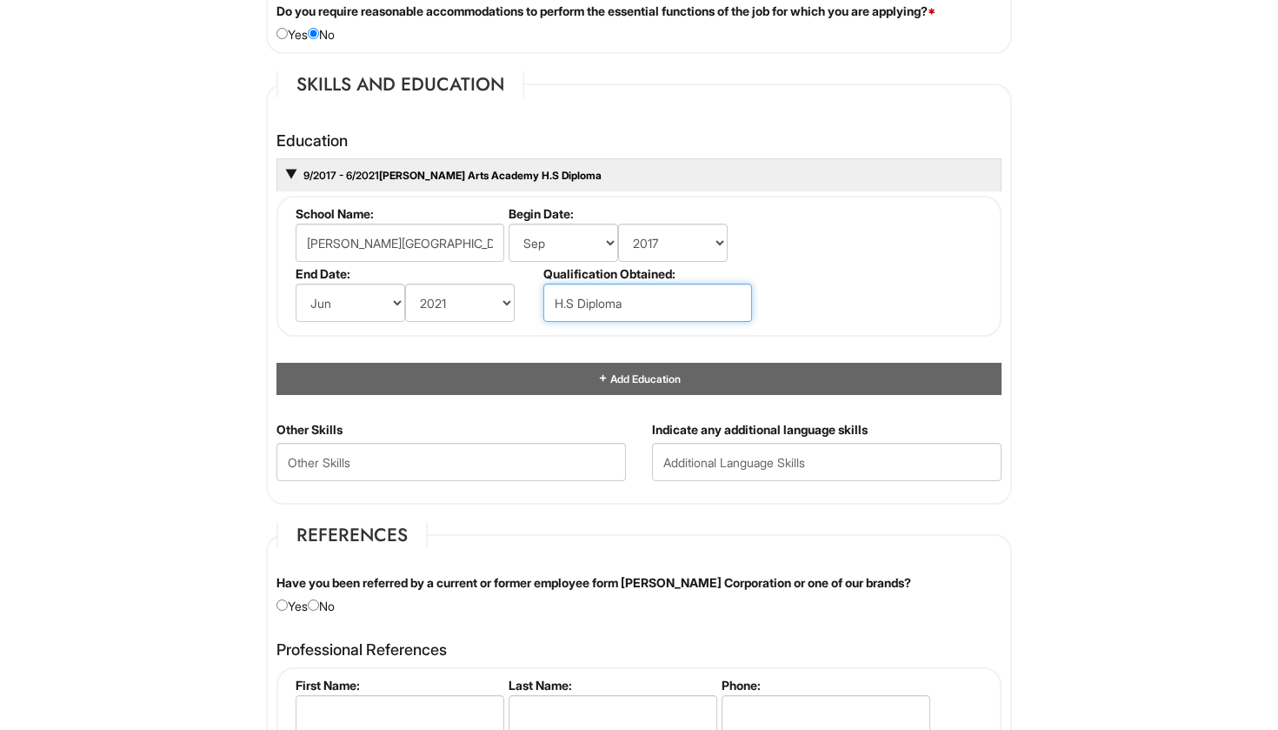
scroll to position [1617, 0]
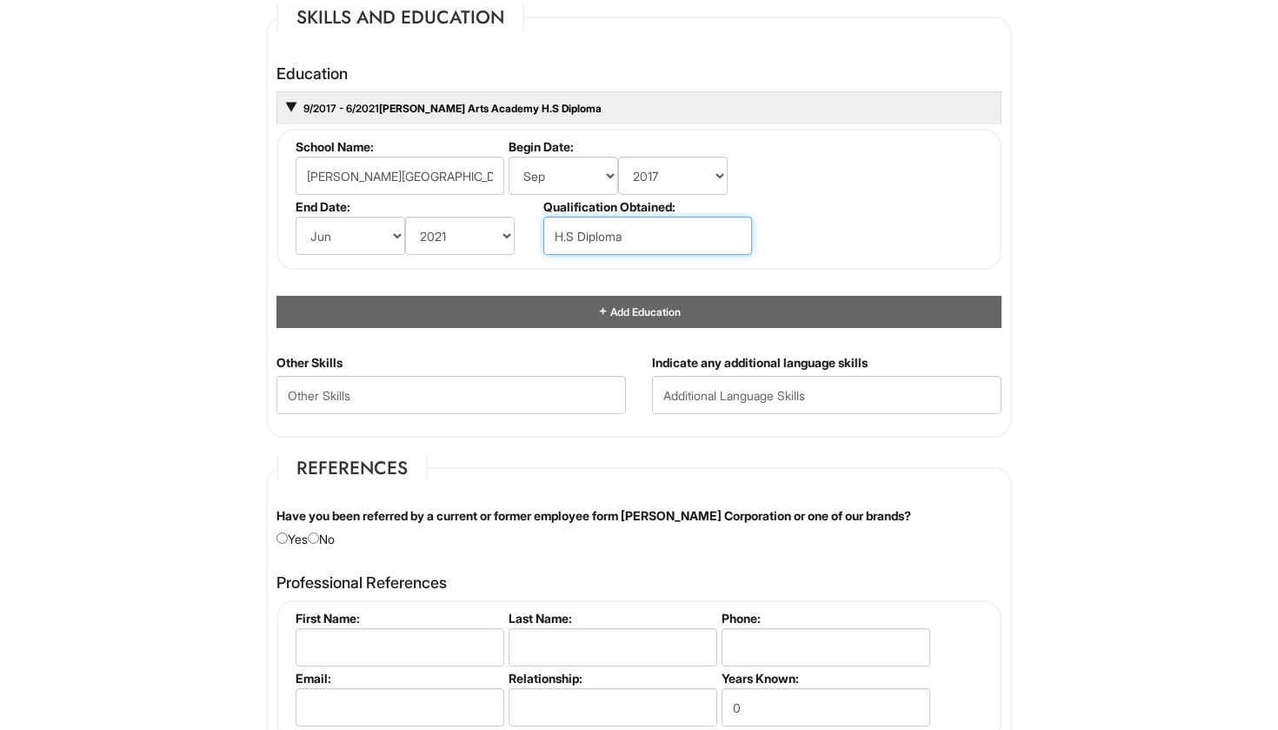
type input "H.S Diploma"
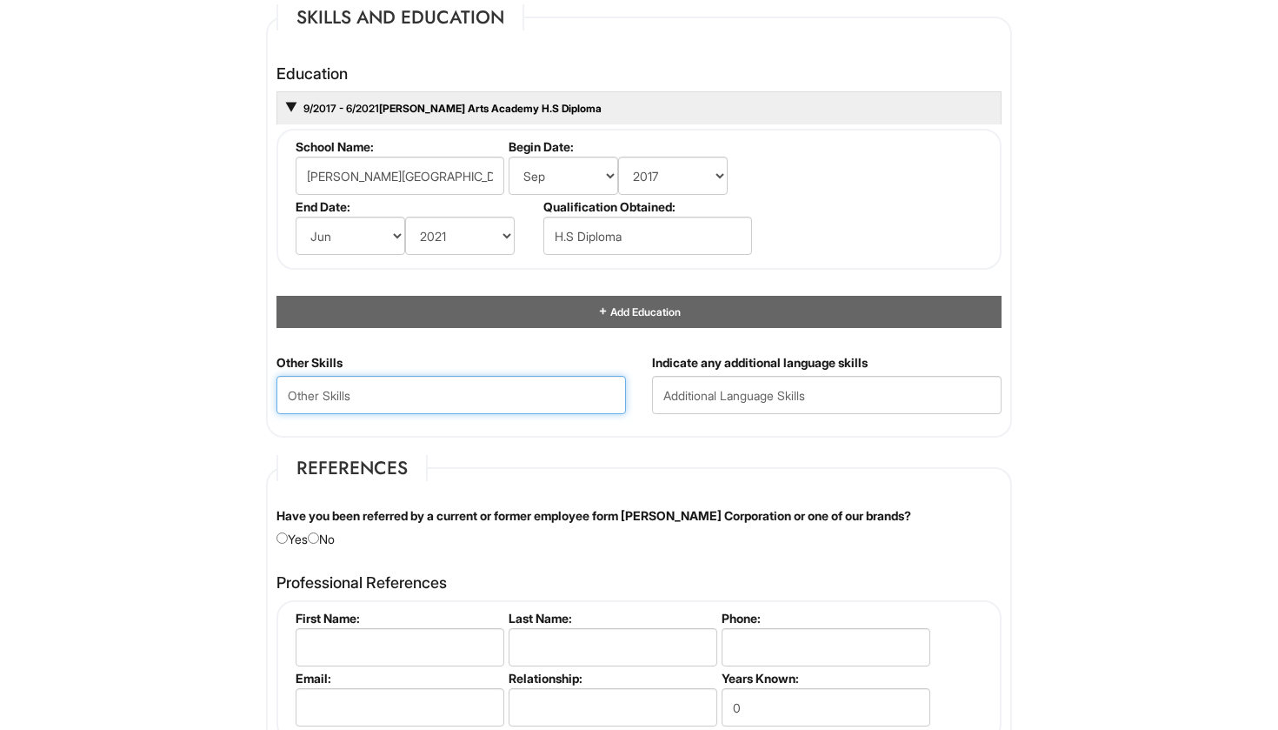
click at [580, 405] on Skills "text" at bounding box center [452, 395] width 350 height 38
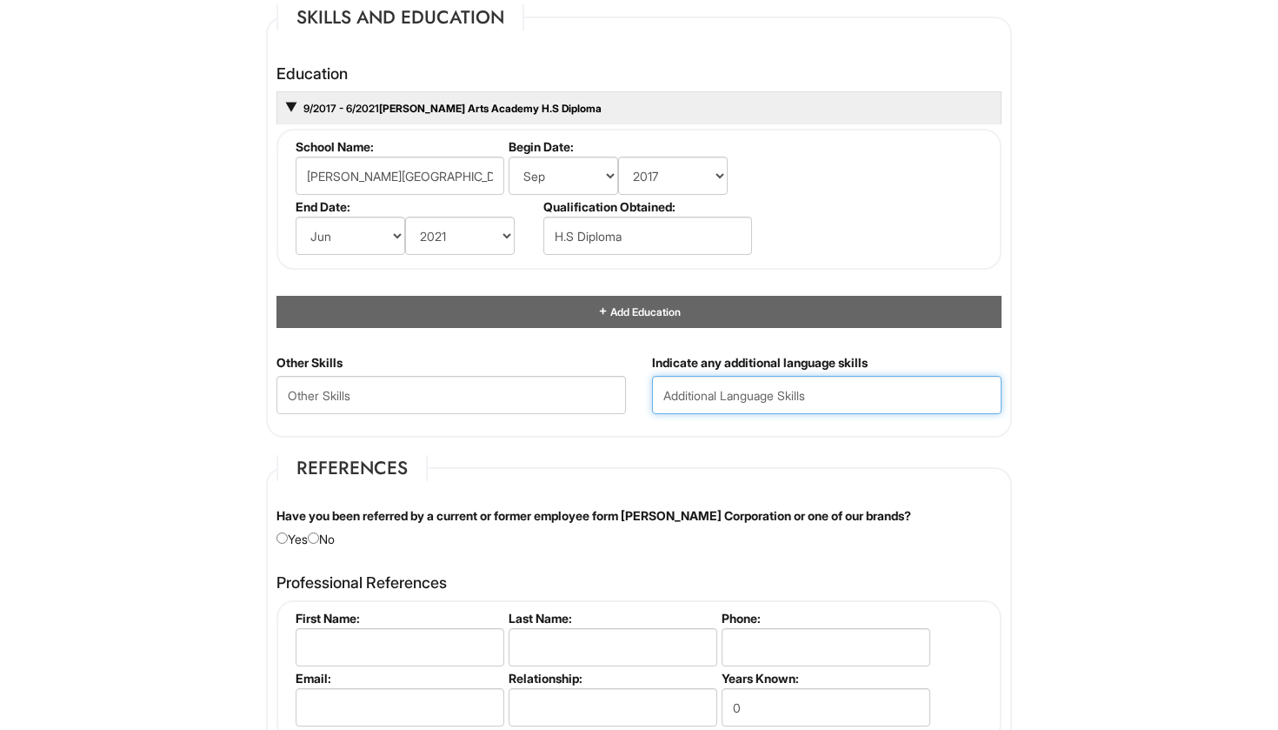
click at [703, 397] on input "text" at bounding box center [827, 395] width 350 height 38
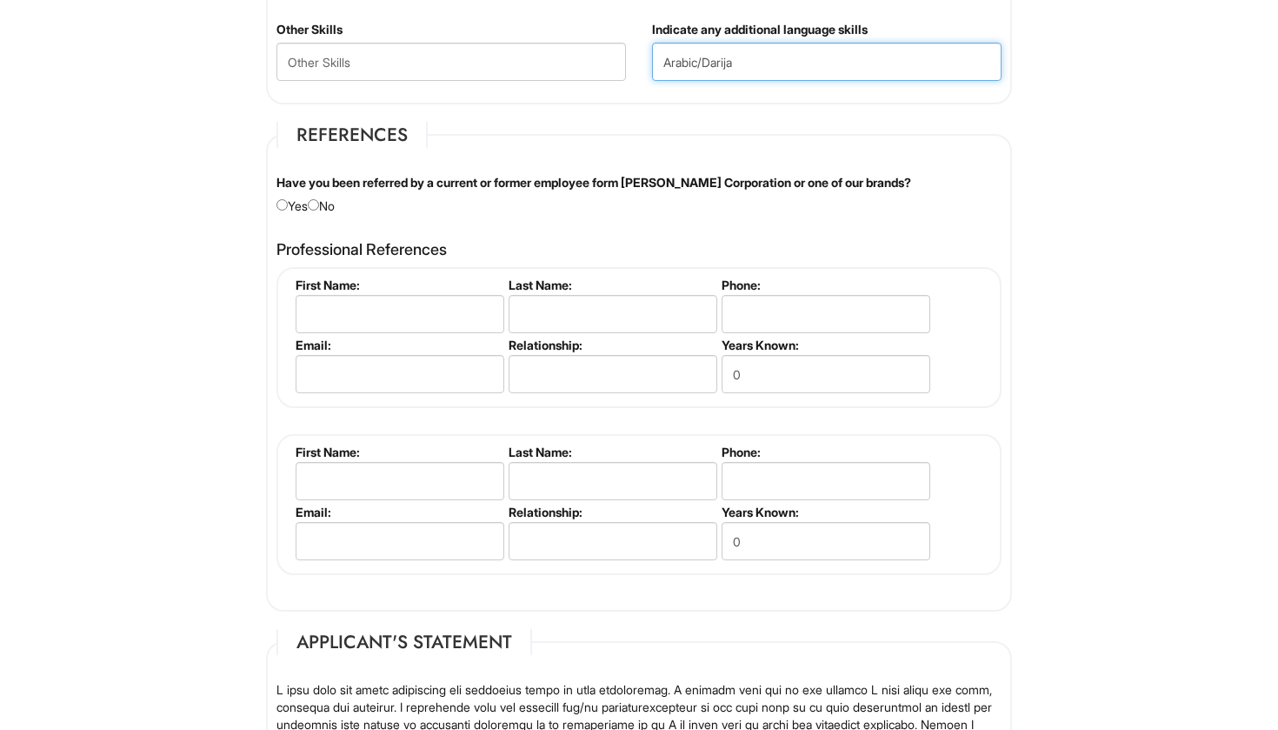
scroll to position [1979, 0]
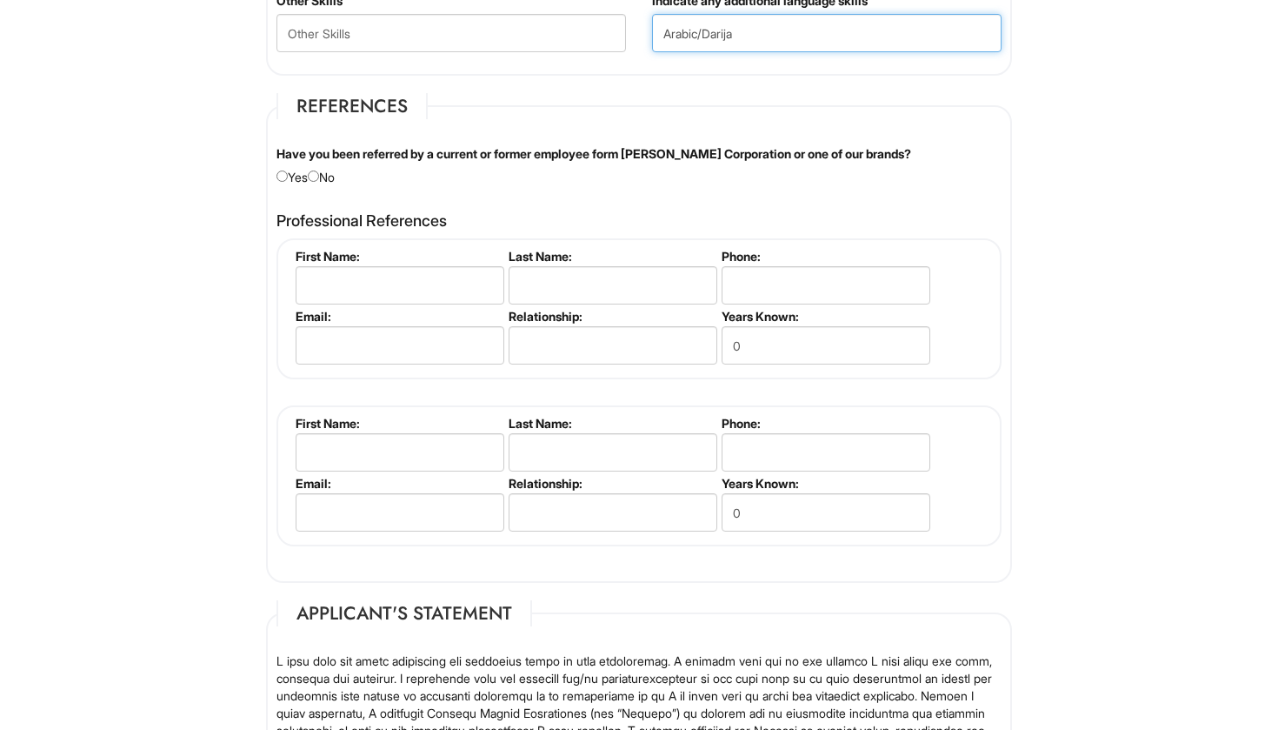
type input "Arabic/Darija"
click at [290, 179] on fieldset "References Have you been referred by a current or former employee form [PERSON_…" at bounding box center [639, 338] width 746 height 490
click at [280, 175] on input "radio" at bounding box center [282, 175] width 11 height 11
radio input "true"
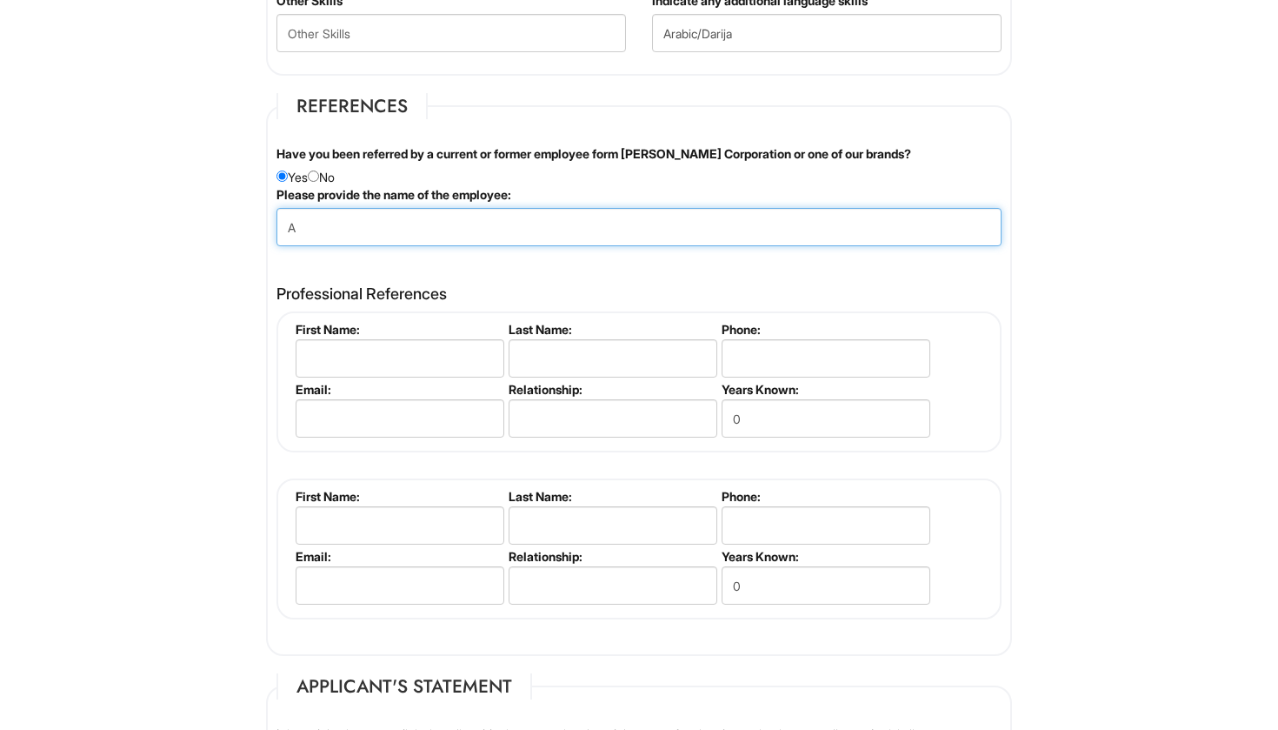
click at [991, 234] on input "A" at bounding box center [639, 227] width 725 height 38
click at [978, 218] on input "A" at bounding box center [639, 227] width 725 height 38
type input "A"
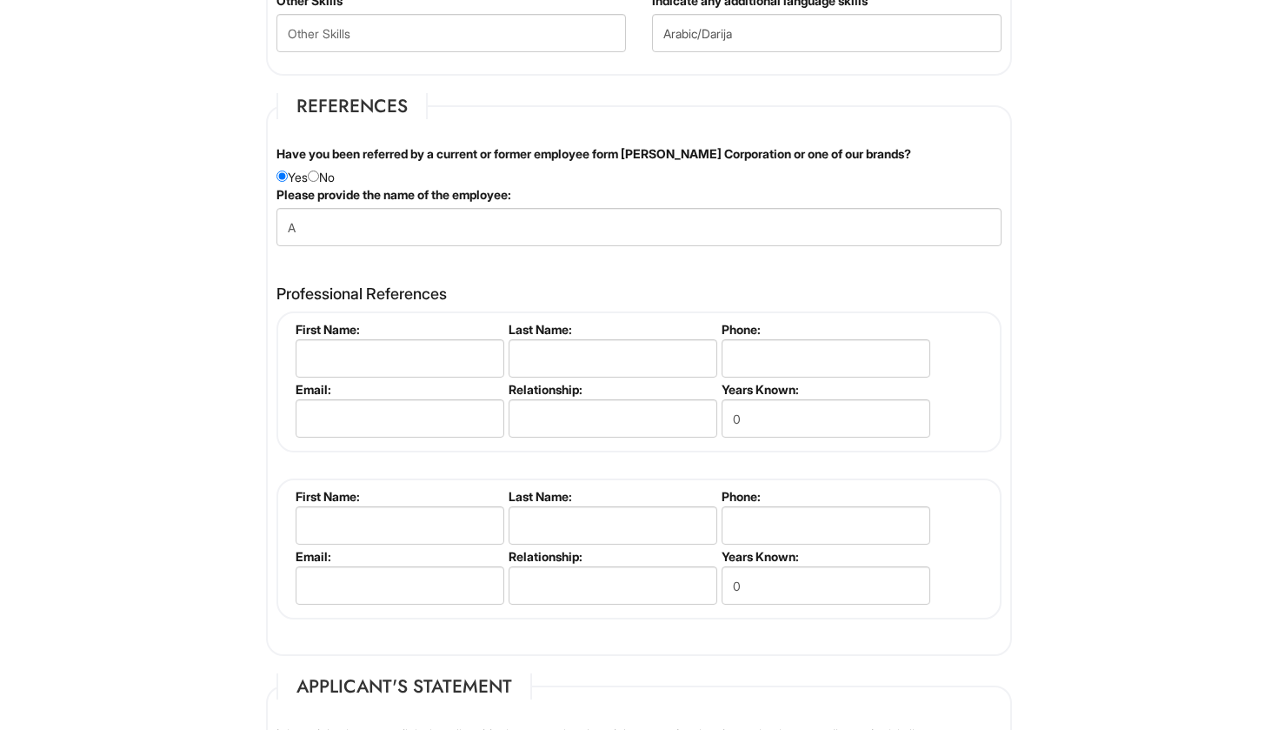
click at [506, 293] on h4 "Professional References" at bounding box center [639, 293] width 725 height 17
type input "Hollister"
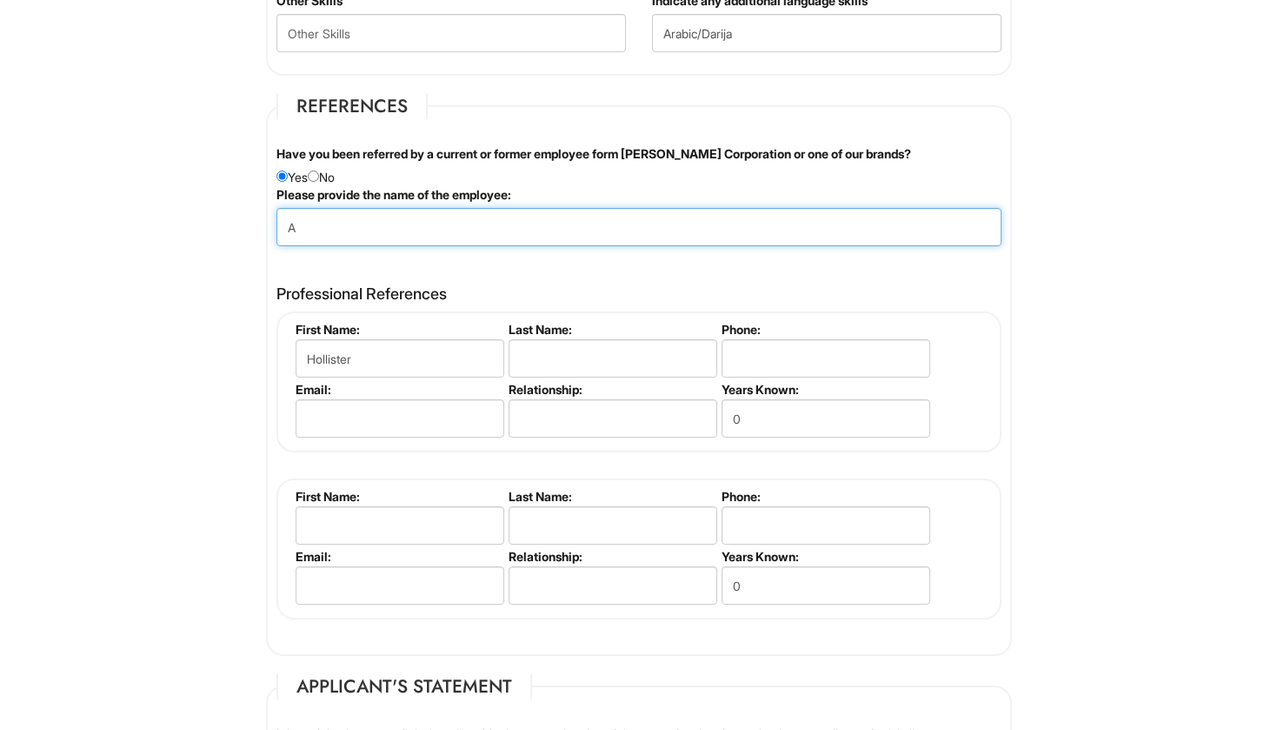
click at [357, 230] on input "A" at bounding box center [639, 227] width 725 height 38
type input "[PERSON_NAME]"
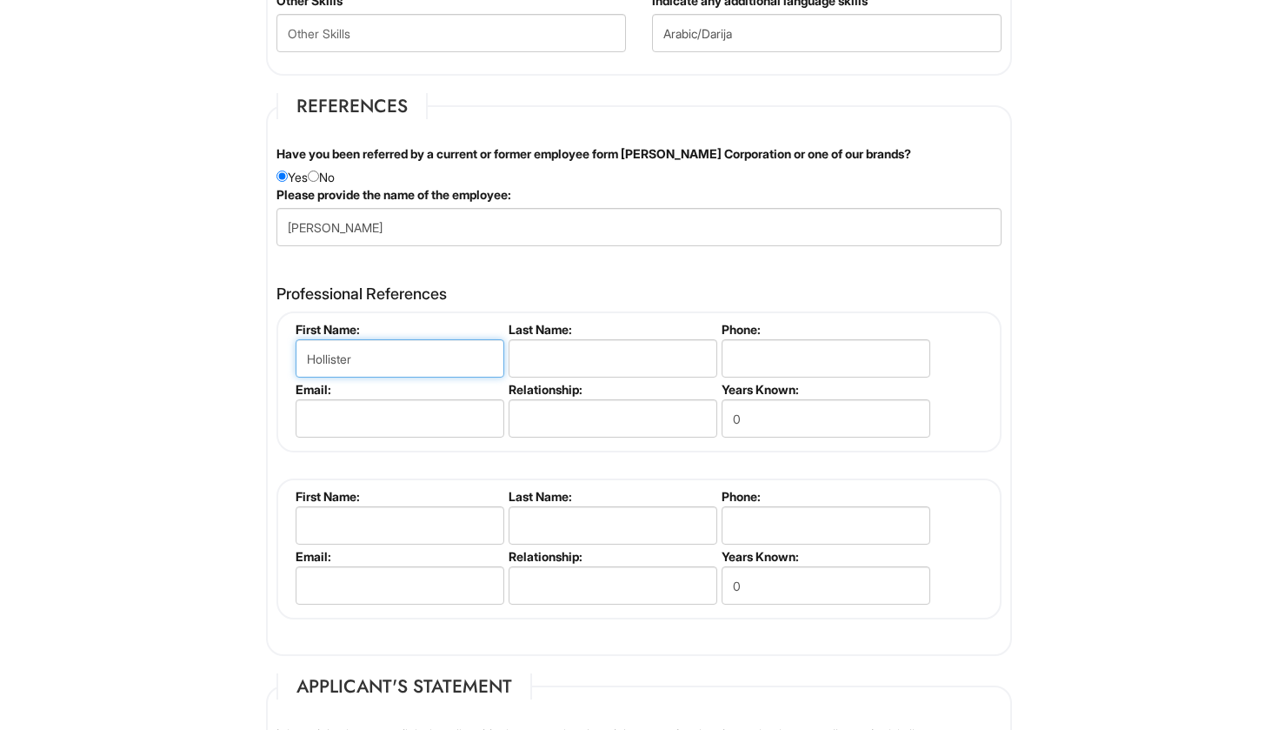
click at [430, 342] on input "Hollister" at bounding box center [400, 358] width 209 height 38
type input "Kaleigh"
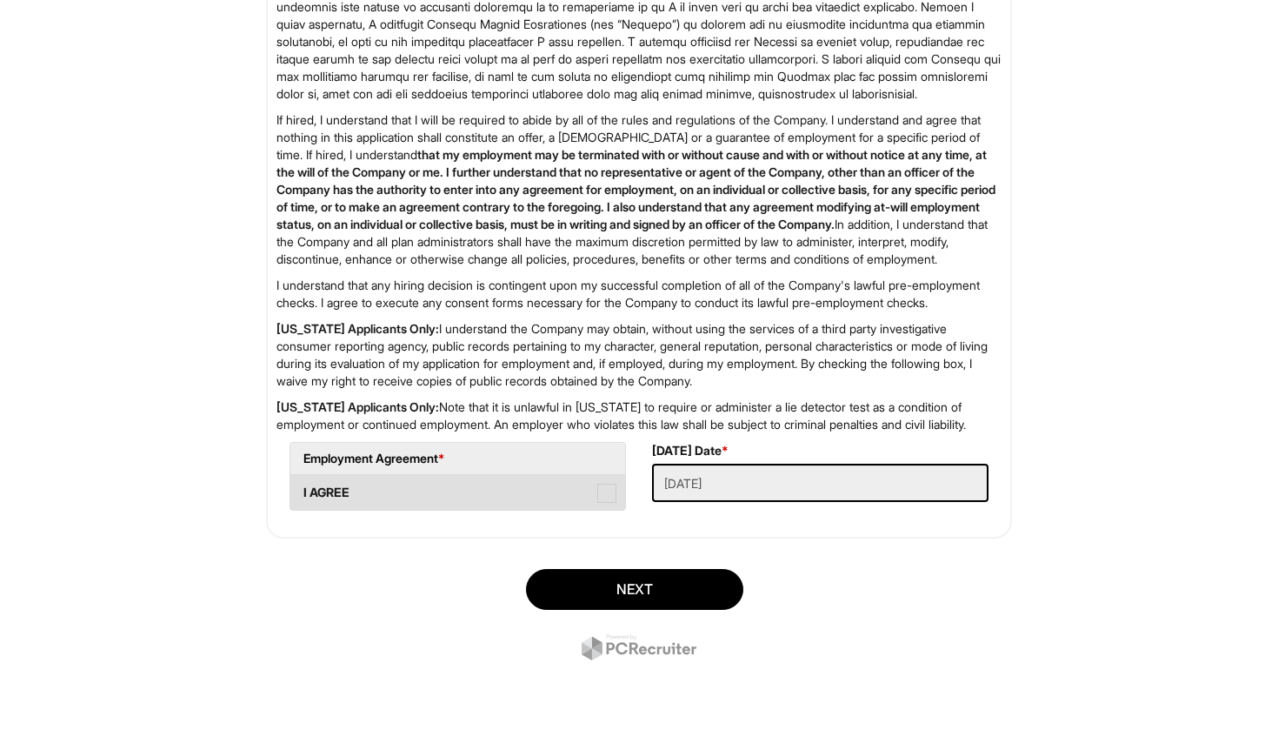
scroll to position [2803, 0]
click at [601, 493] on span at bounding box center [606, 492] width 19 height 19
click at [302, 490] on AGREE "I AGREE" at bounding box center [295, 483] width 11 height 11
checkbox AGREE "true"
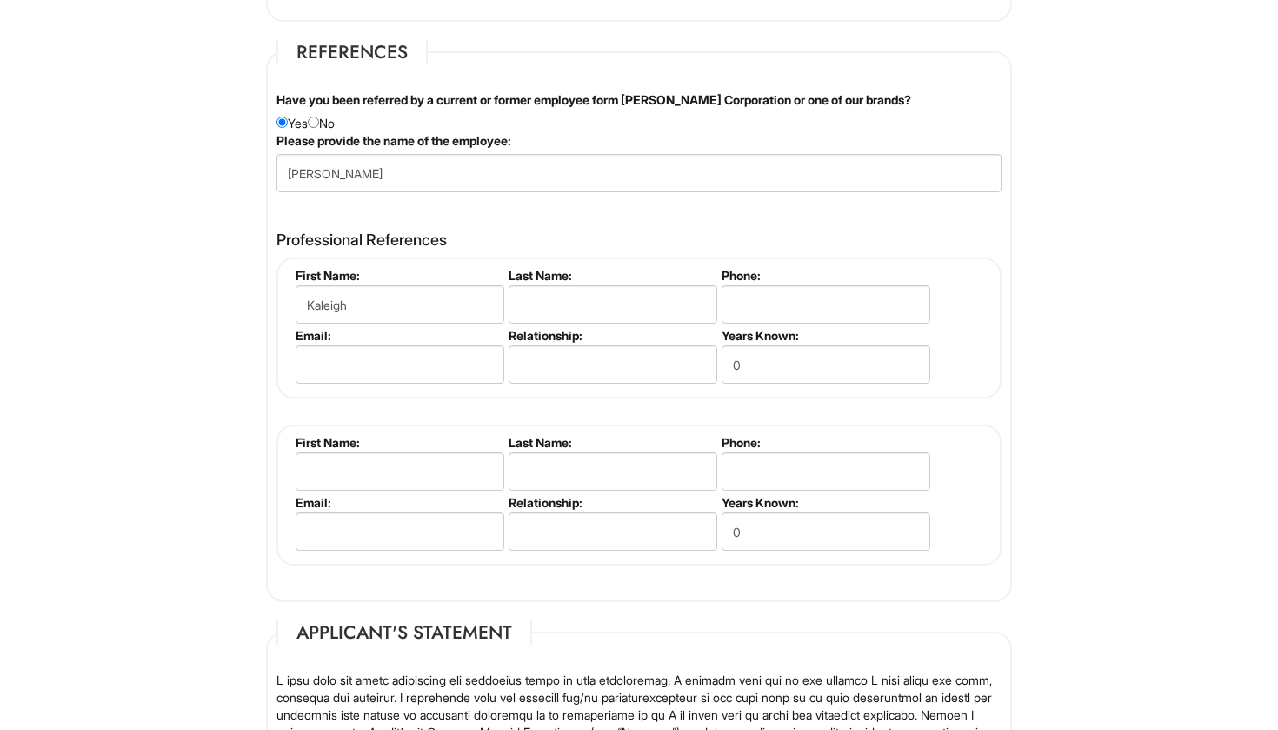
scroll to position [2023, 0]
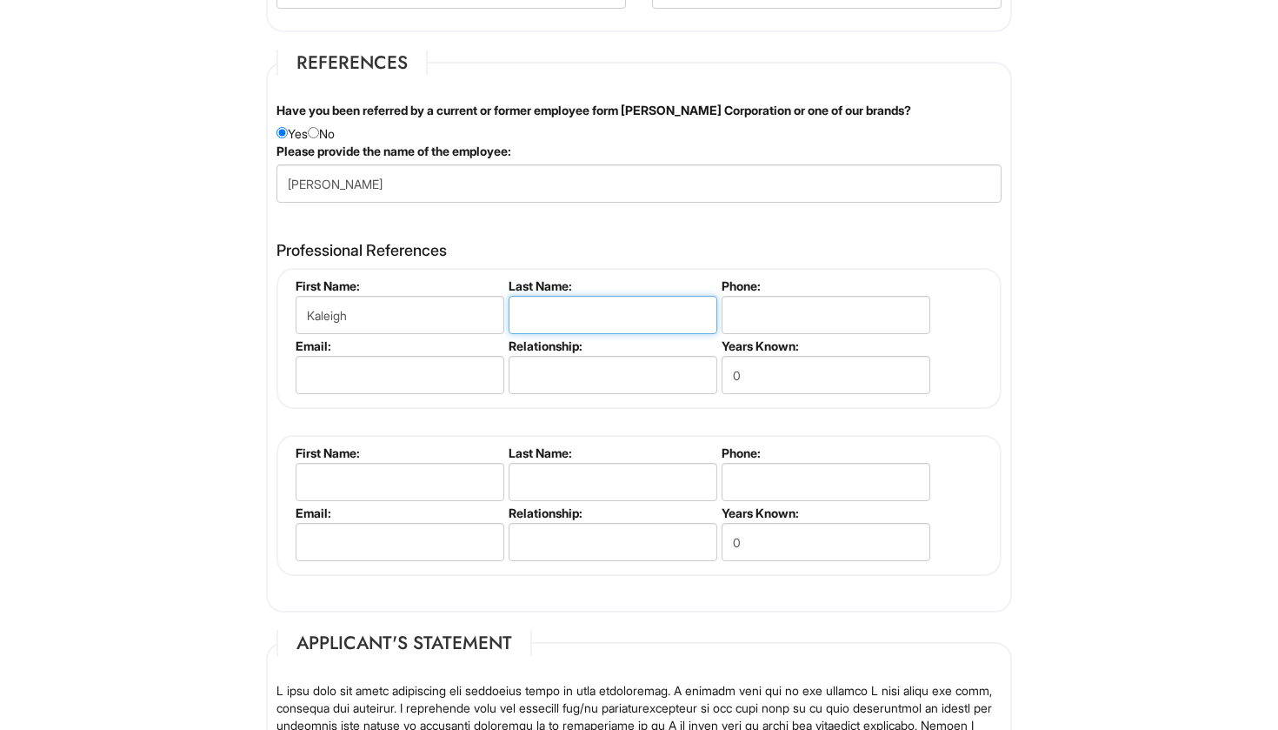
click at [590, 310] on input "text" at bounding box center [613, 315] width 209 height 38
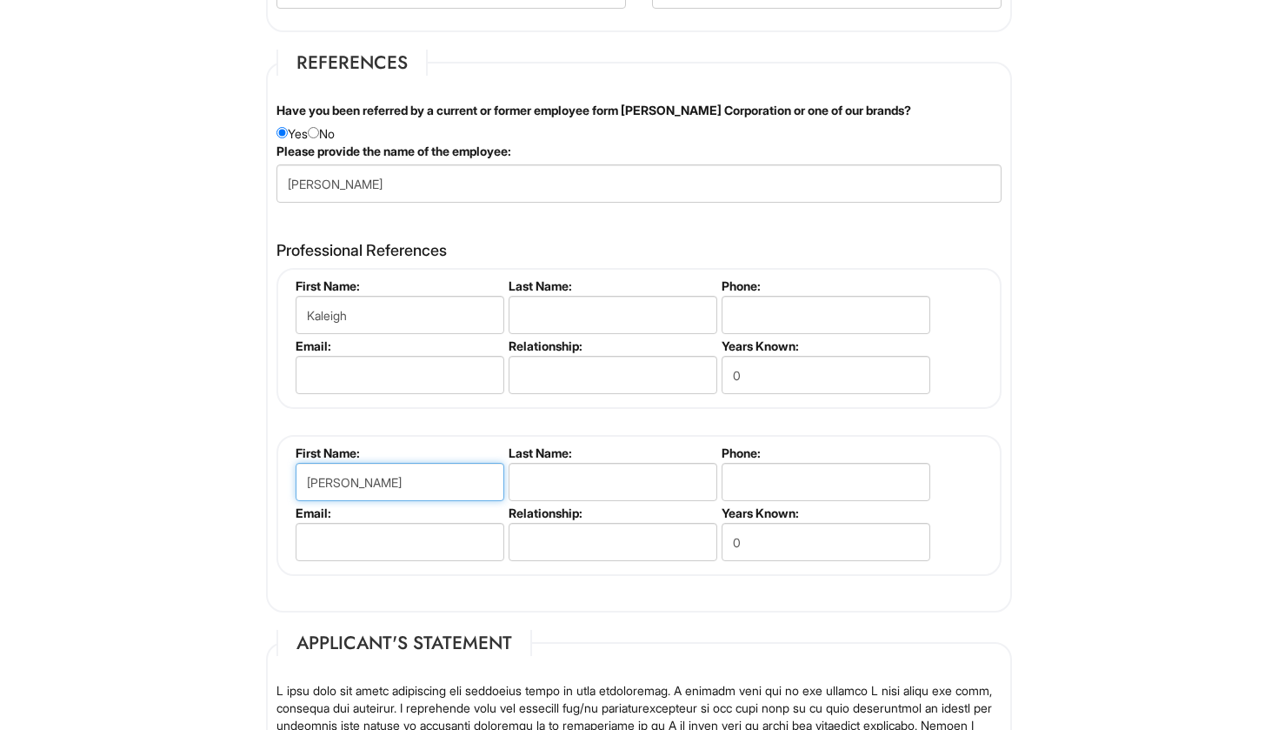
type input "[PERSON_NAME]"
type input "g"
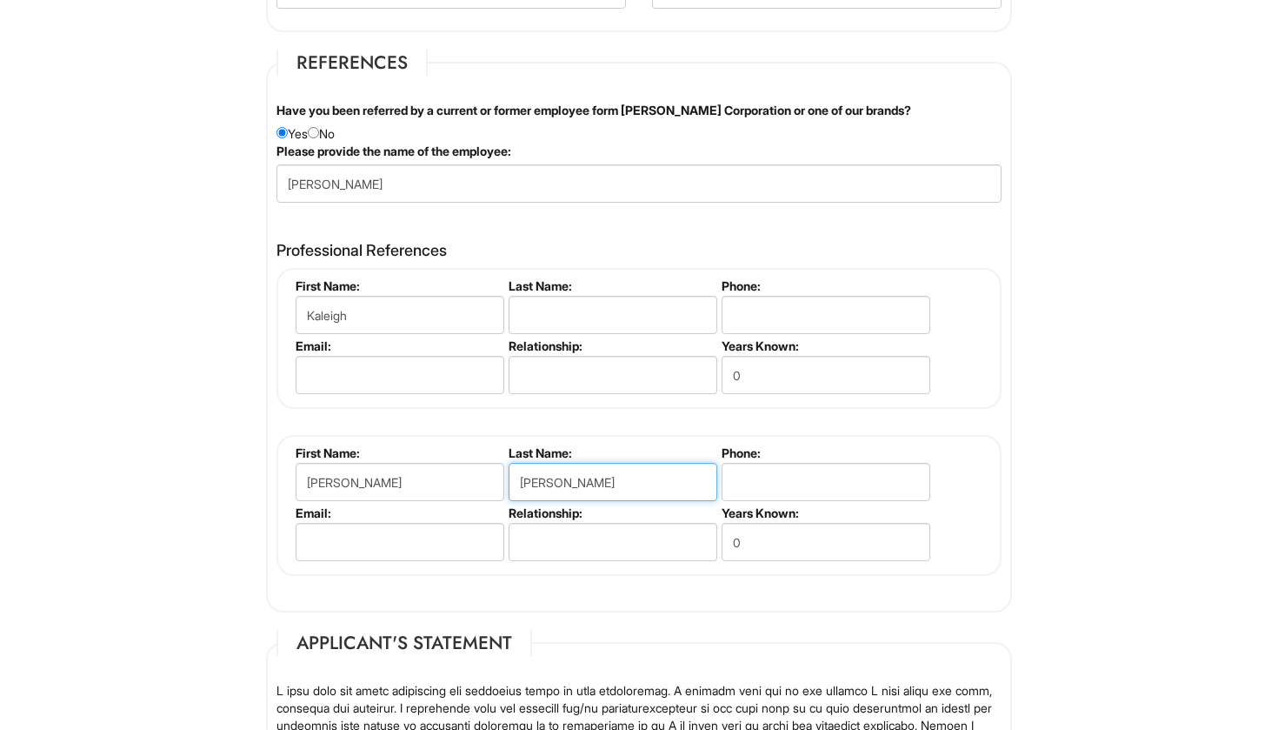
type input "[PERSON_NAME]"
type input "3469783353"
click at [565, 530] on input "text" at bounding box center [613, 542] width 209 height 38
click at [884, 544] on input "0" at bounding box center [826, 542] width 209 height 38
type input "4"
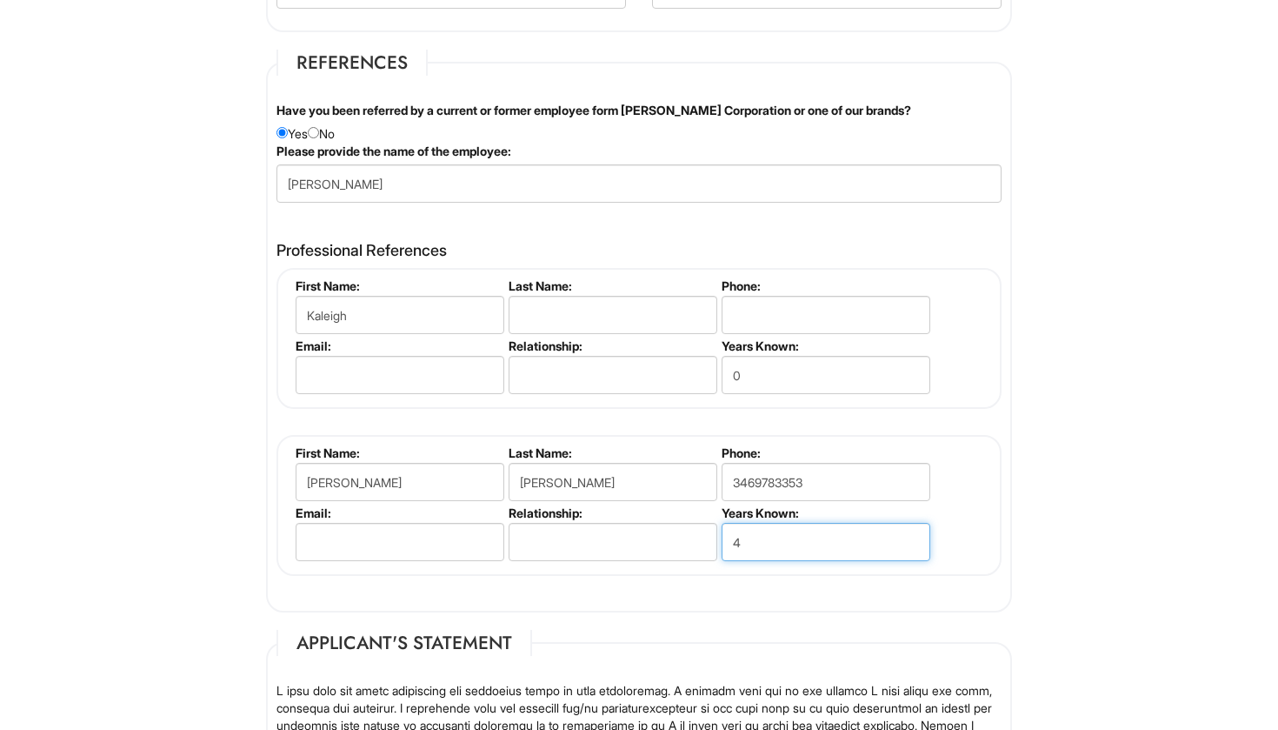
click at [843, 532] on input "4" at bounding box center [826, 542] width 209 height 38
type input "5"
type input "4"
click at [468, 543] on input "email" at bounding box center [400, 542] width 209 height 38
click at [399, 298] on input "Kaleigh" at bounding box center [400, 315] width 209 height 38
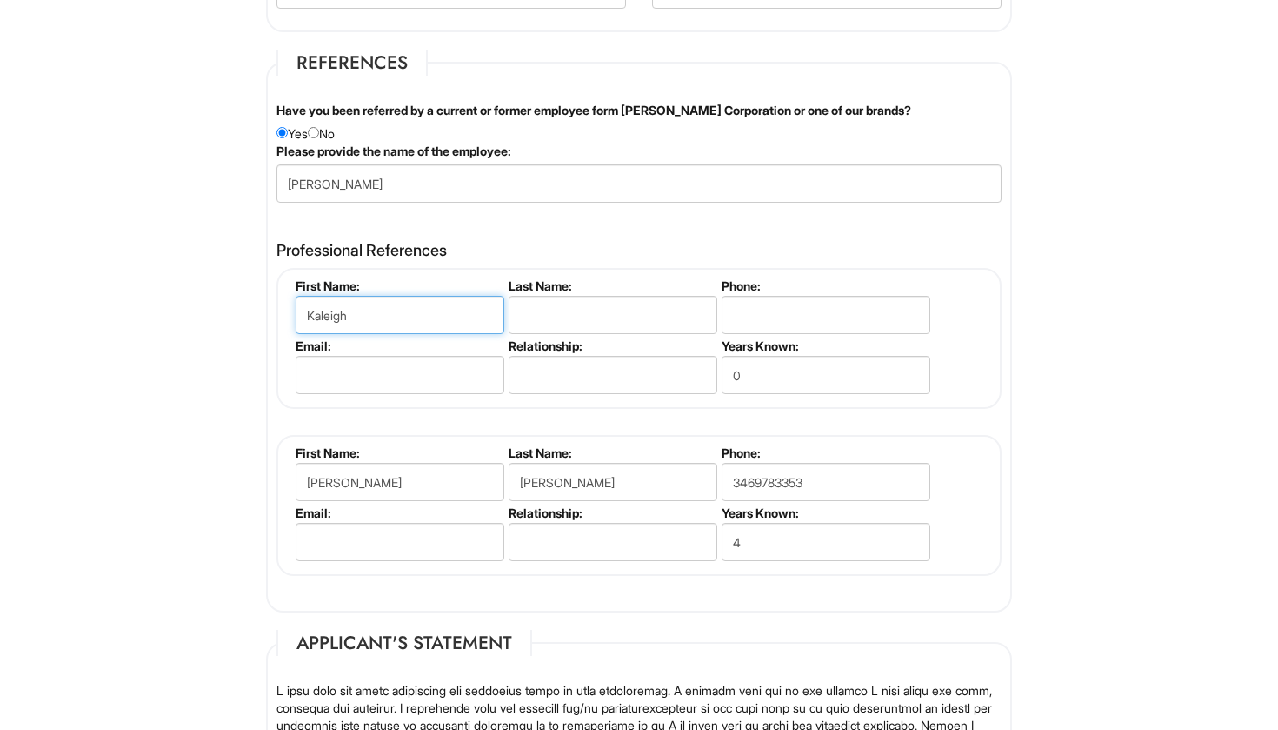
click at [399, 298] on input "Kaleigh" at bounding box center [400, 315] width 209 height 38
click at [796, 373] on input "0" at bounding box center [826, 375] width 209 height 38
click at [876, 470] on input "3469783353" at bounding box center [826, 482] width 209 height 38
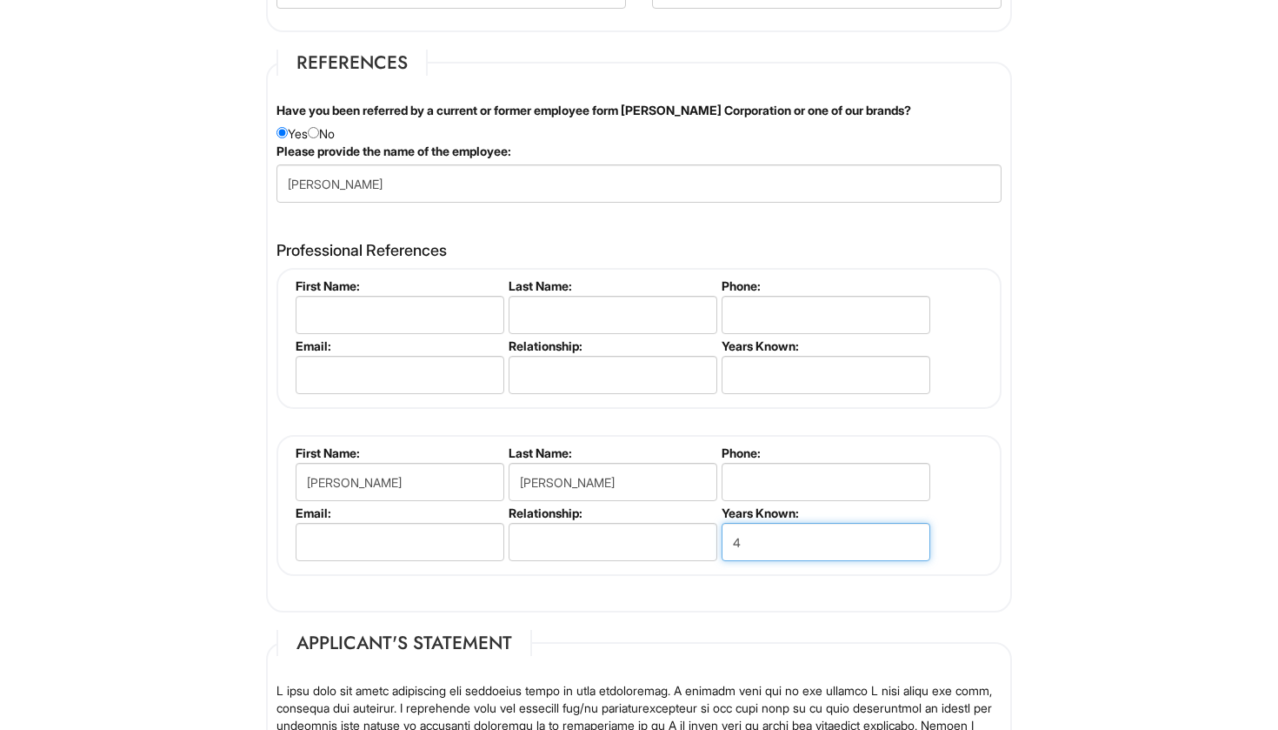
click at [854, 550] on input "4" at bounding box center [826, 542] width 209 height 38
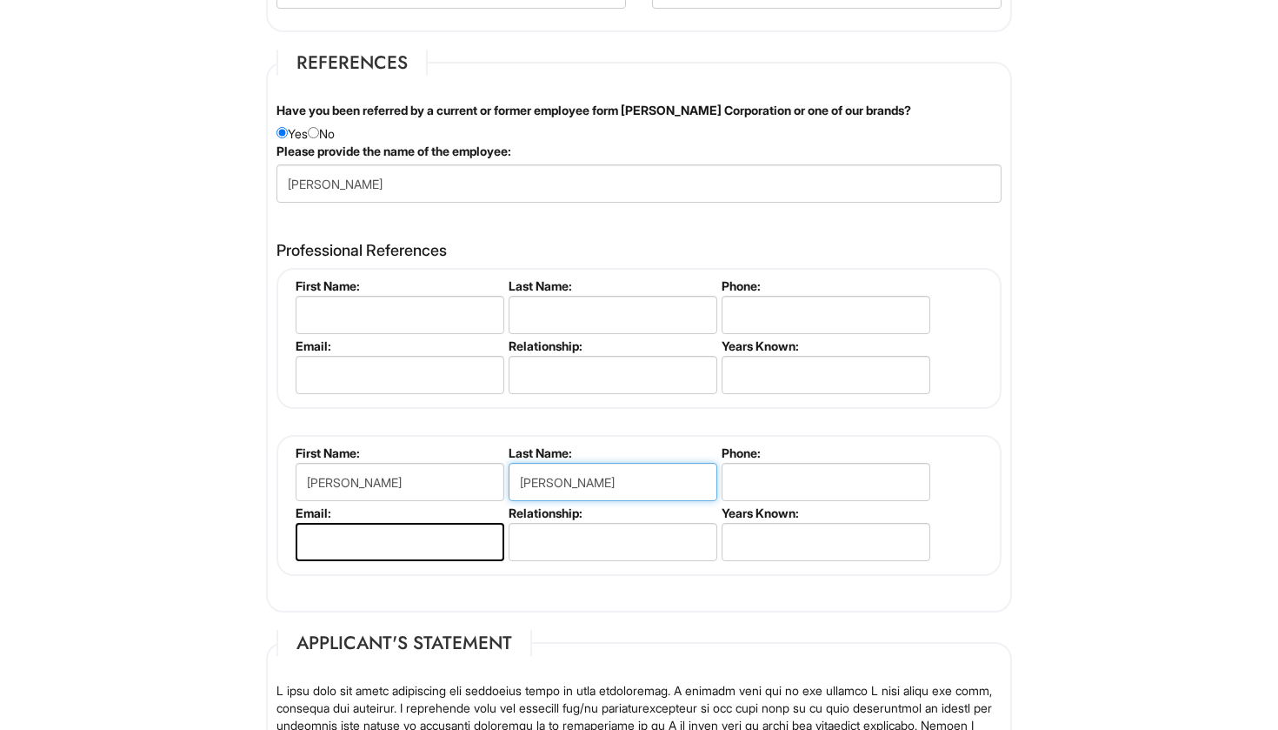
click at [629, 484] on input "[PERSON_NAME]" at bounding box center [613, 482] width 209 height 38
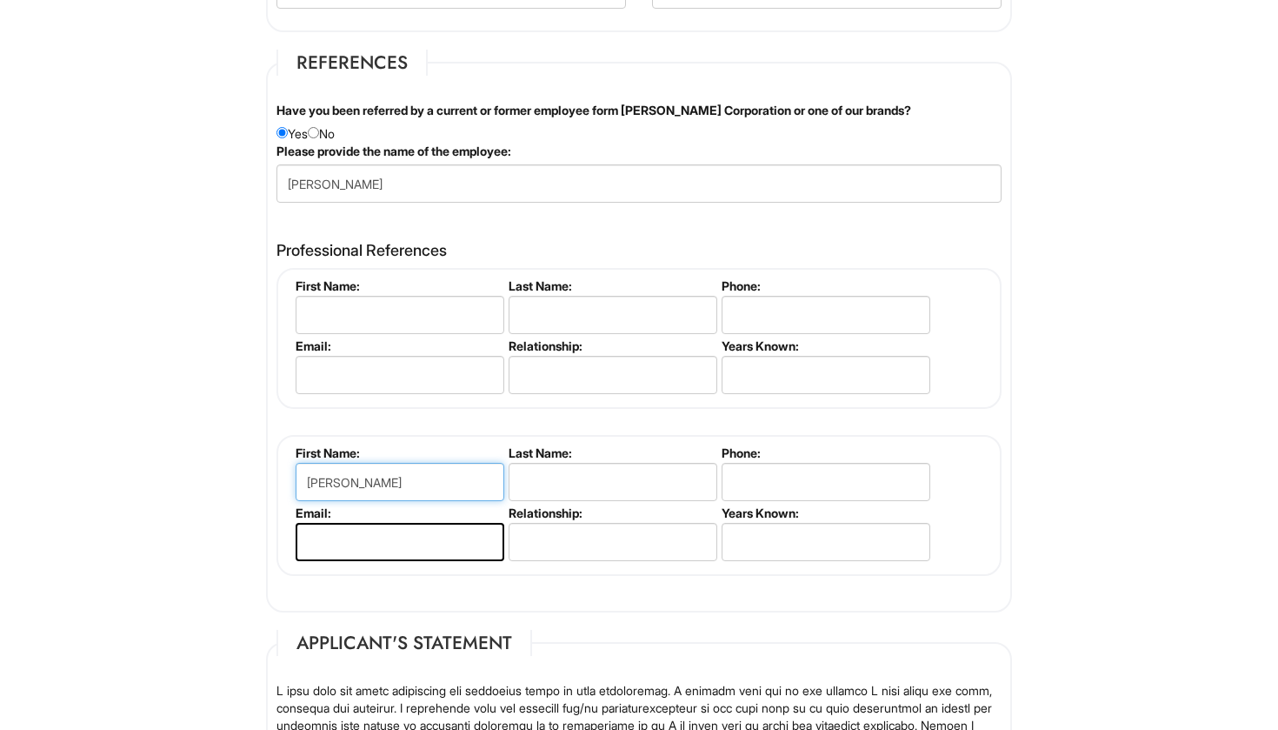
click at [378, 482] on input "[PERSON_NAME]" at bounding box center [400, 482] width 209 height 38
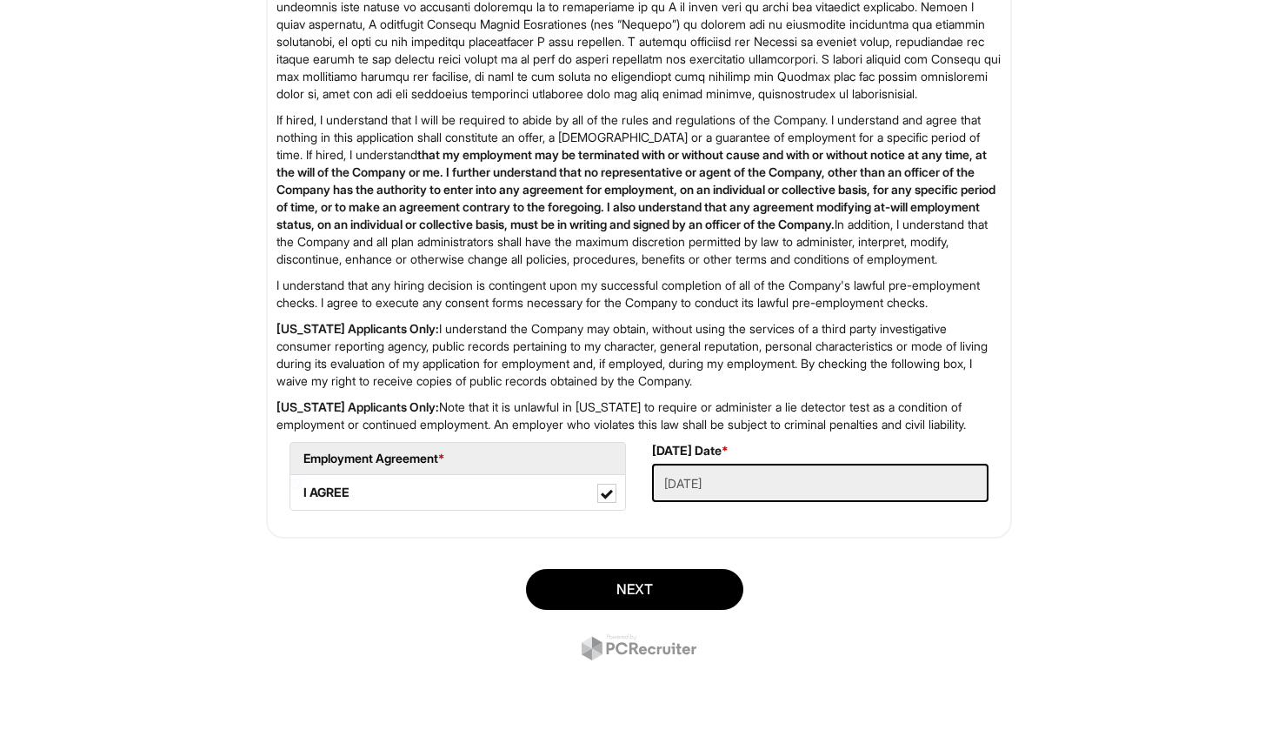
scroll to position [2803, 0]
click at [623, 605] on button "Next" at bounding box center [634, 589] width 217 height 41
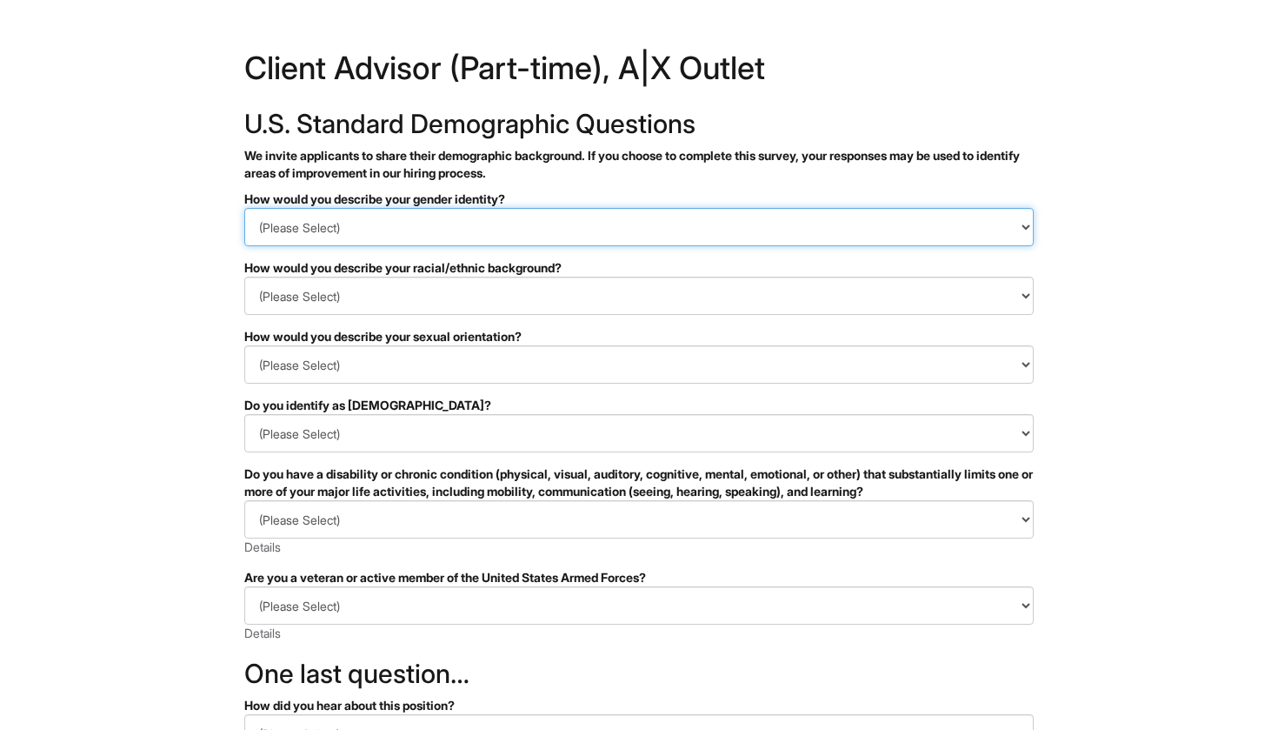
select select "Woman"
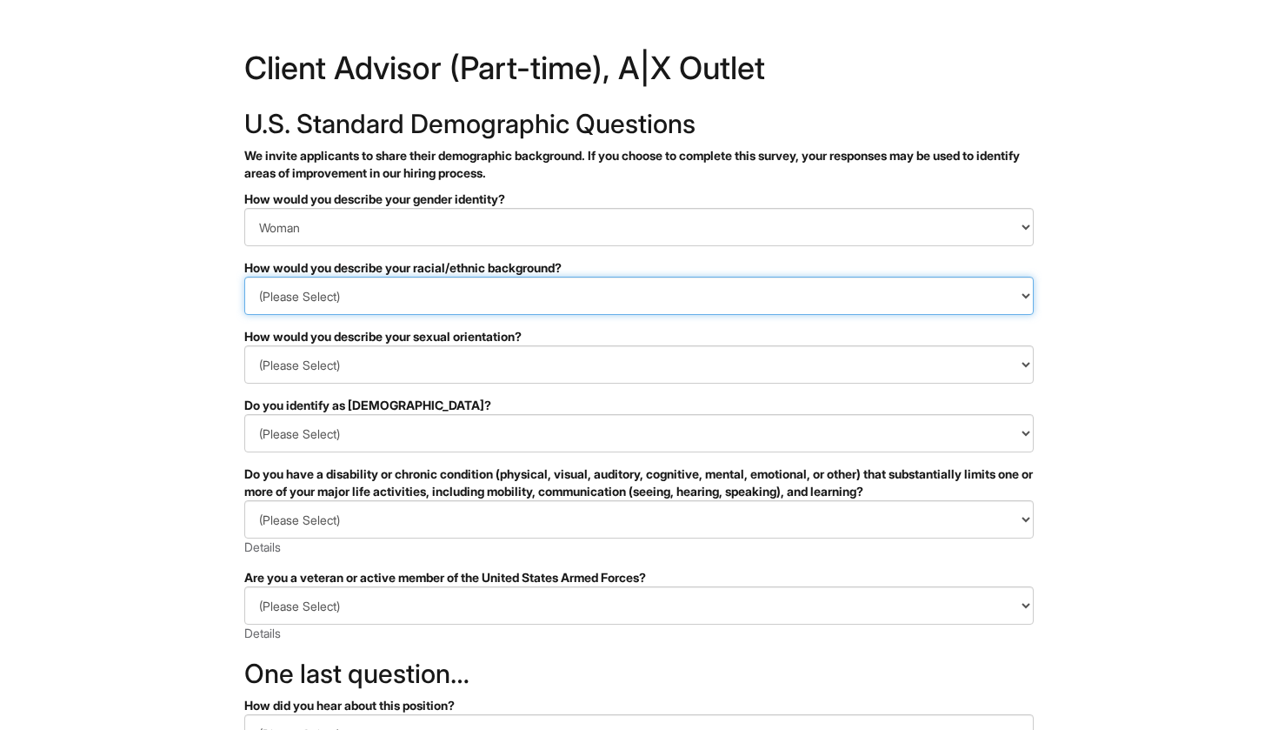
select select "Middle Eastern or North African"
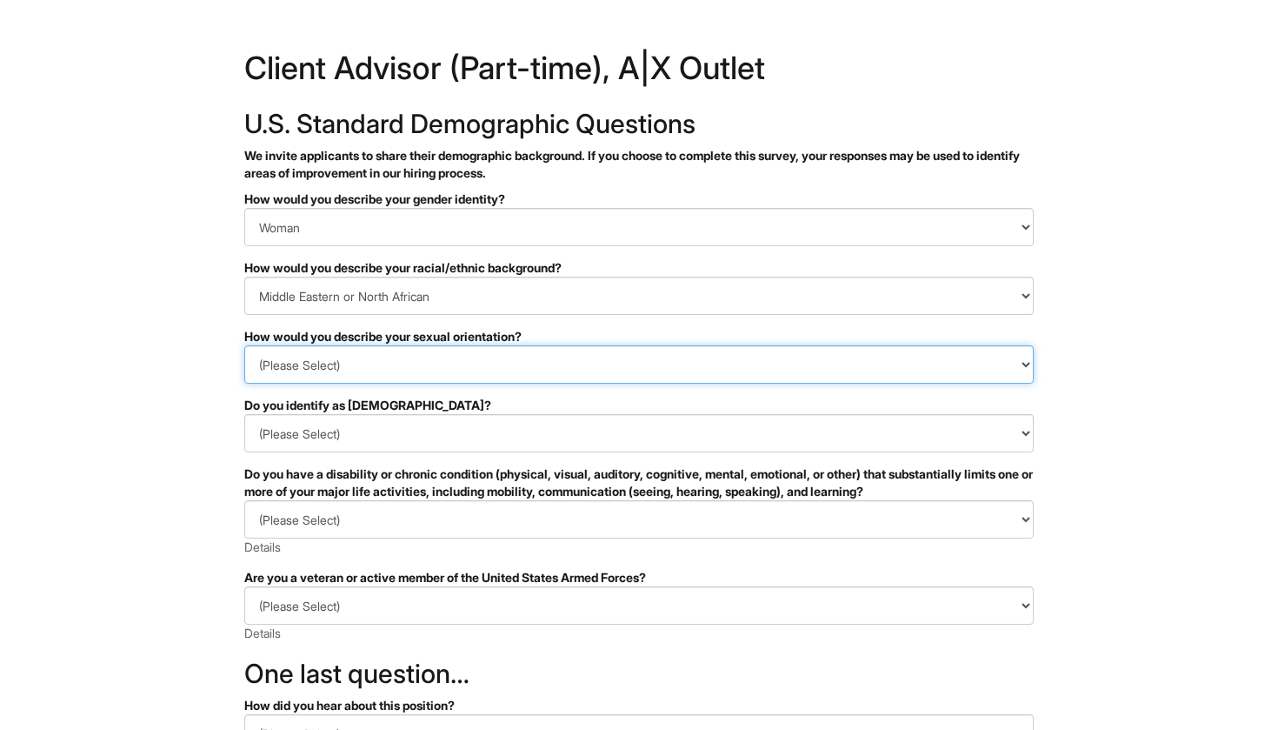
select select "Heterosexual"
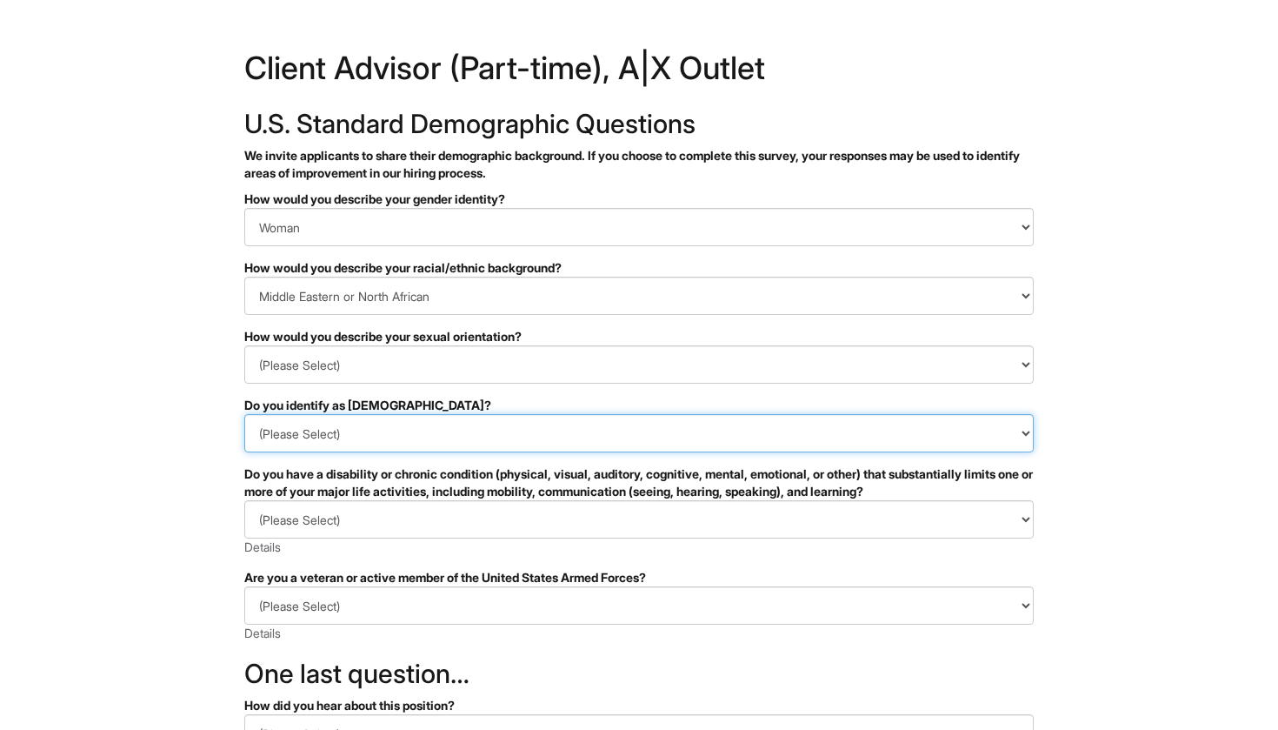
select select "No"
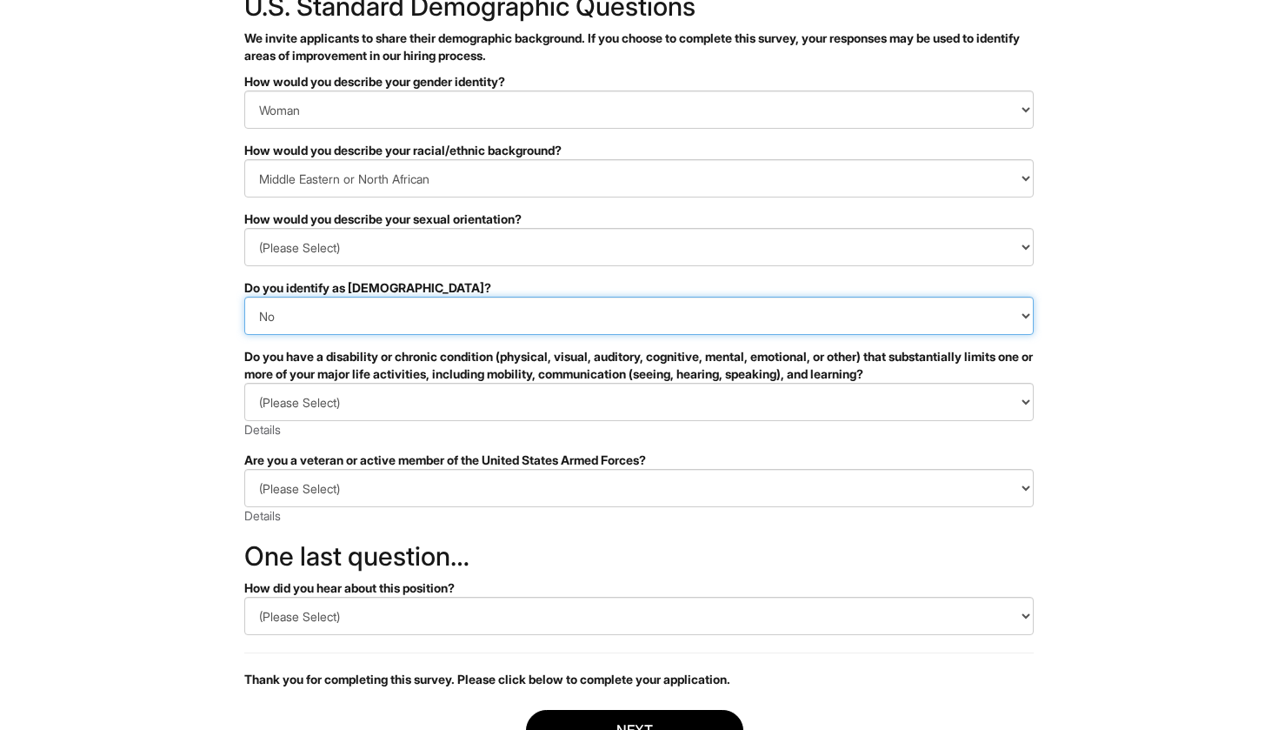
scroll to position [125, 0]
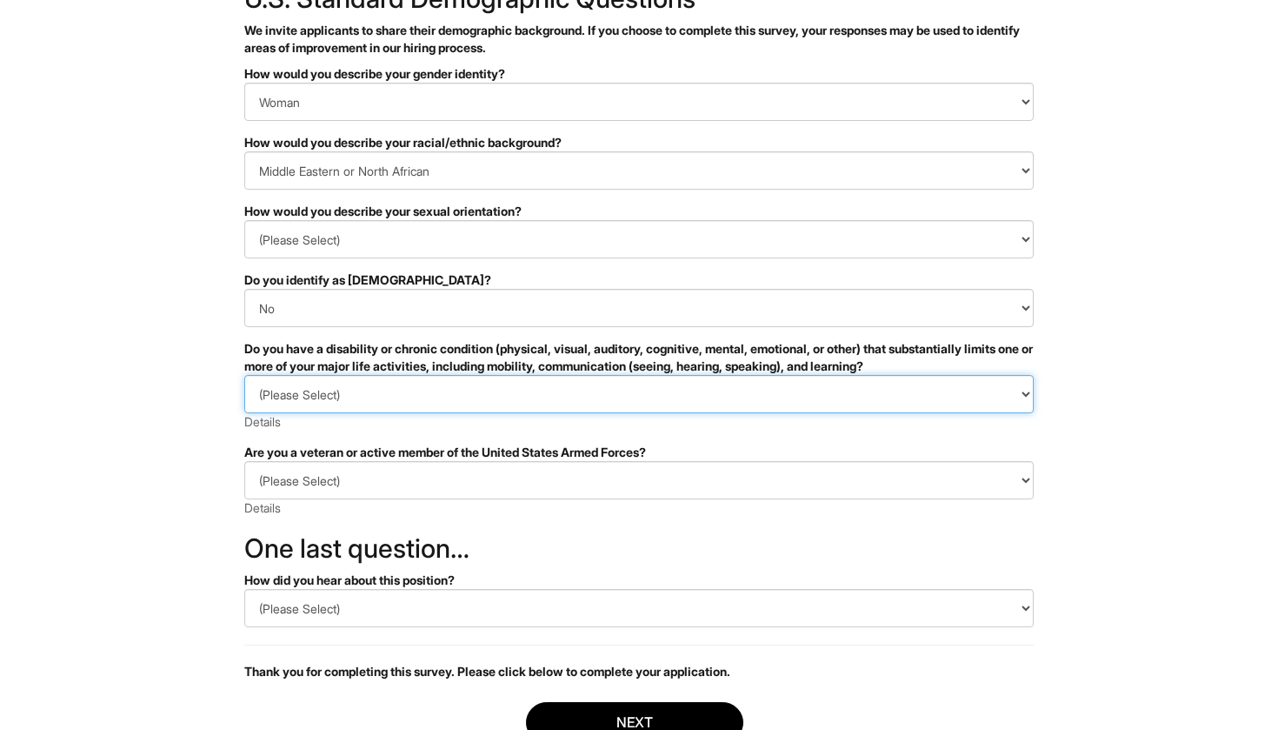
select select "NO, I DON'T HAVE A DISABILITY"
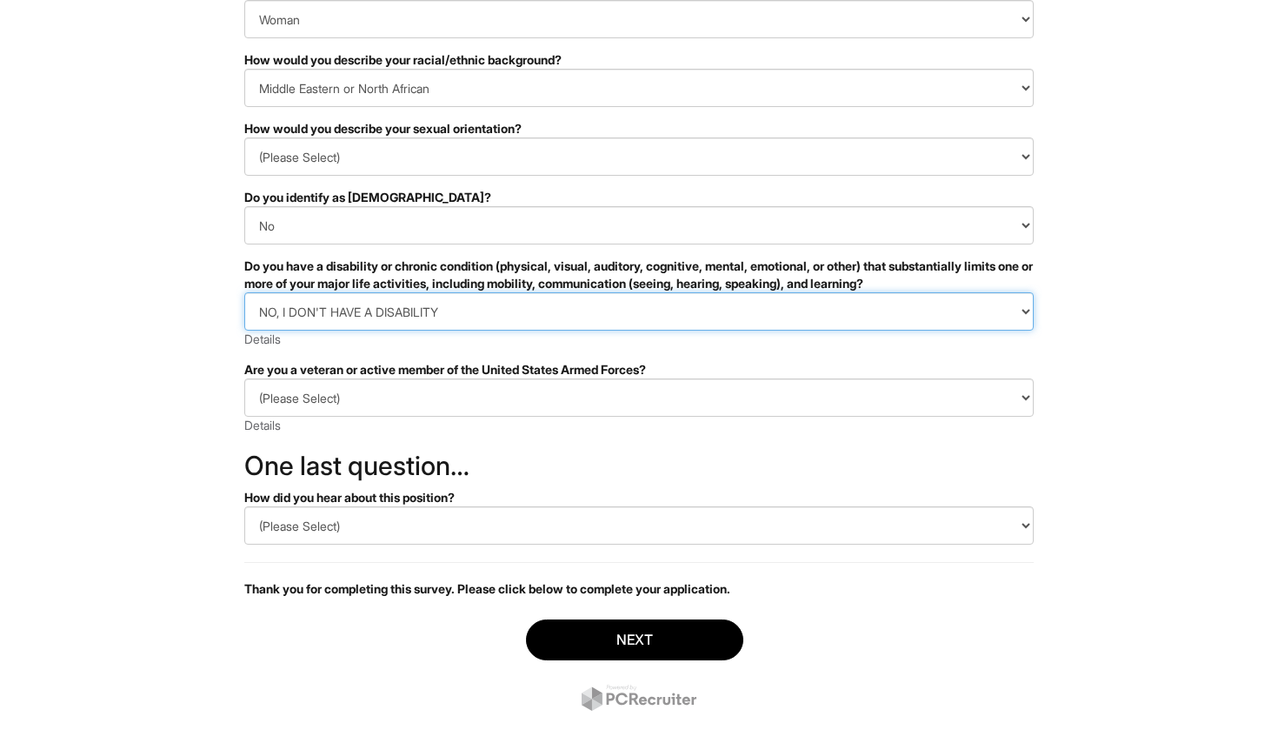
scroll to position [210, 0]
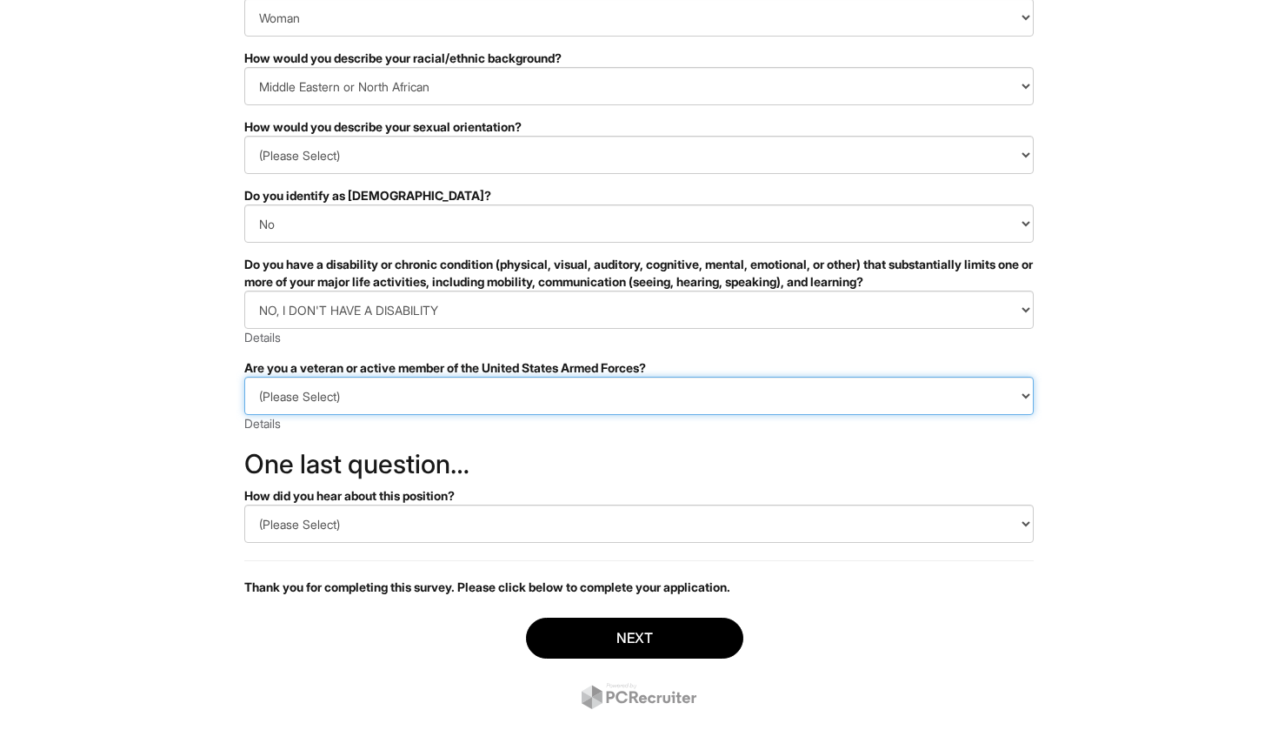
select select "I AM NOT A PROTECTED VETERAN"
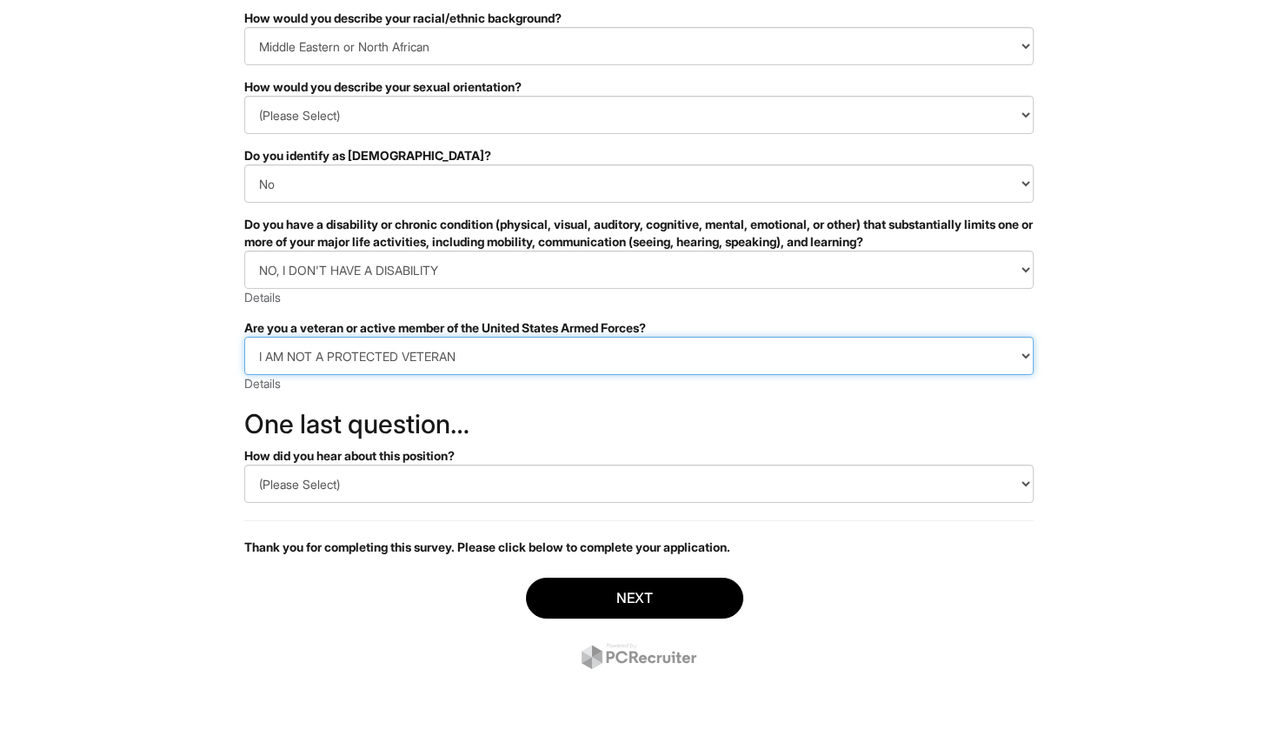
scroll to position [250, 0]
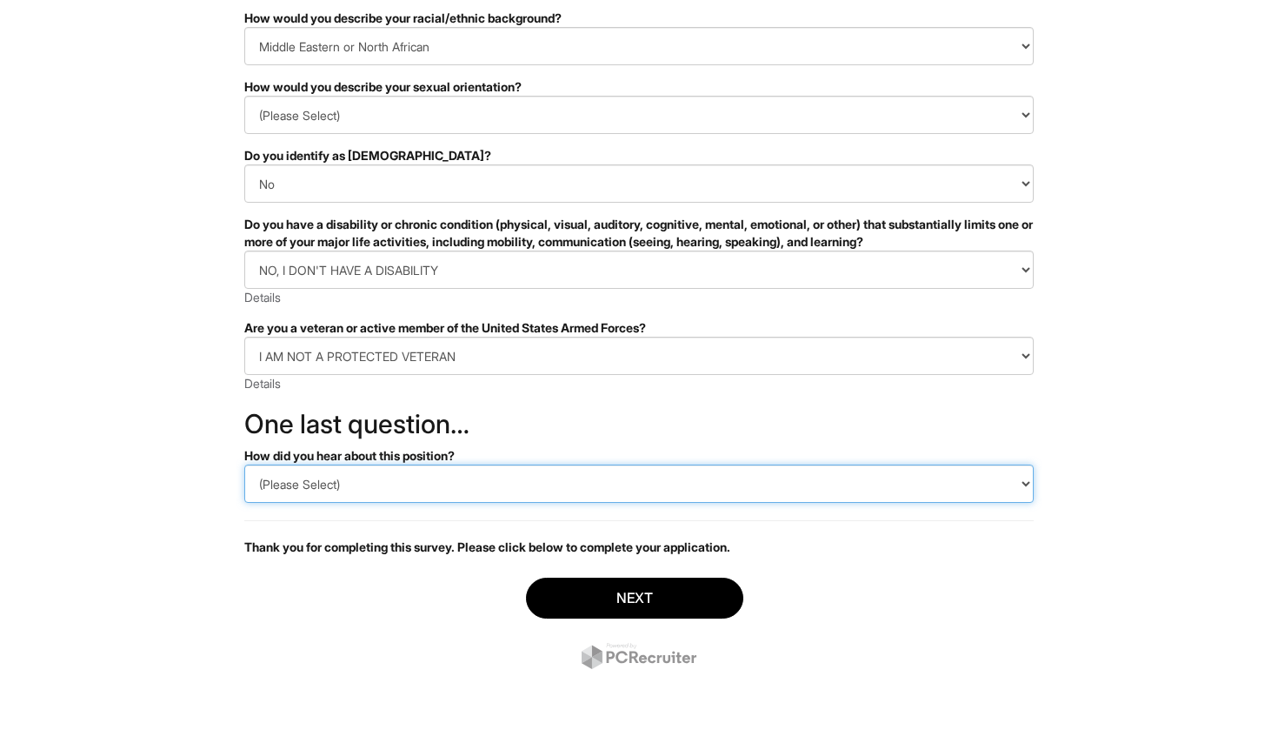
select select "Referral"
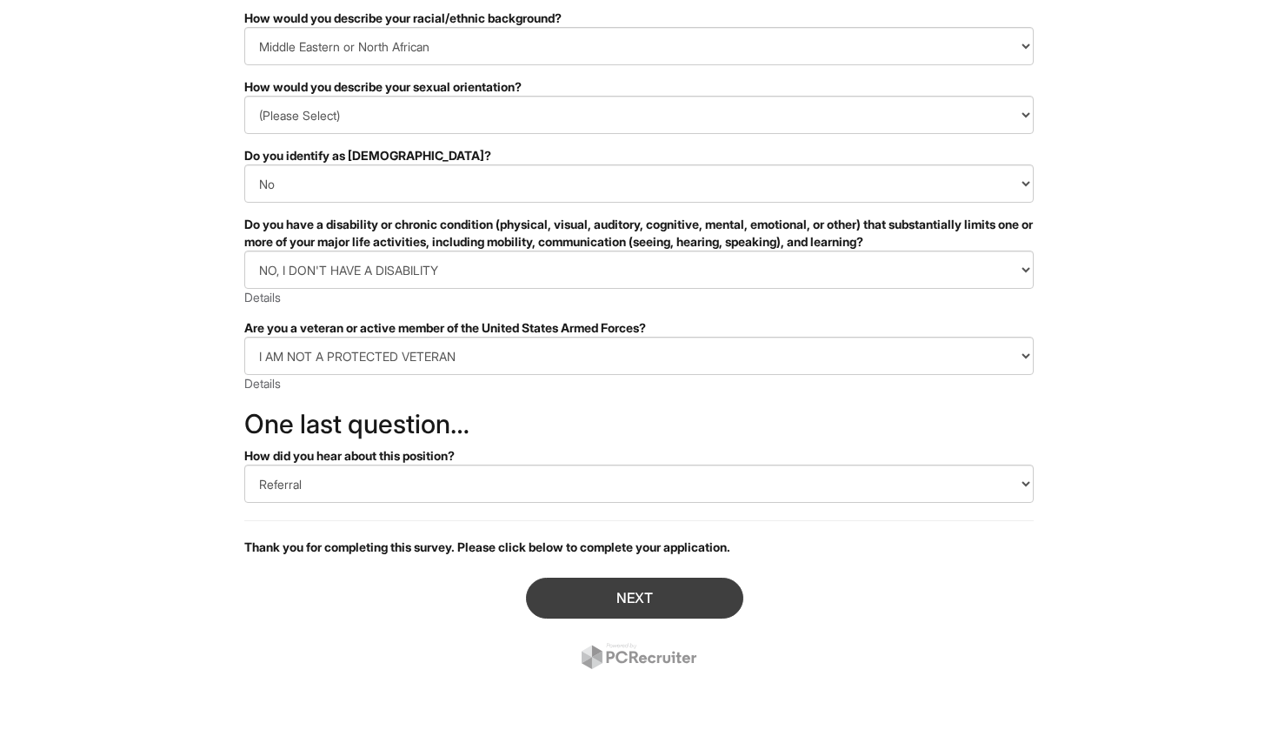
click at [577, 588] on button "Next" at bounding box center [634, 597] width 217 height 41
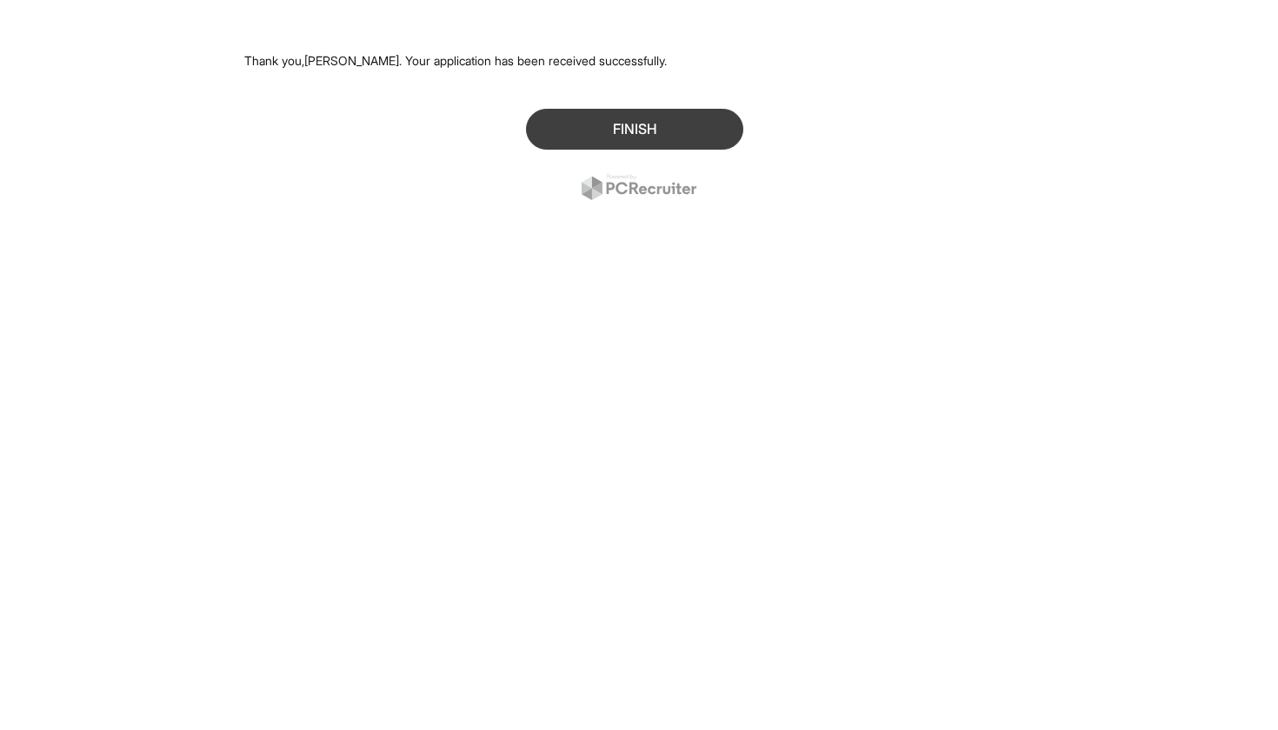
click at [629, 139] on button "Finish" at bounding box center [634, 129] width 217 height 41
